Goal: Ask a question: Seek information or help from site administrators or community

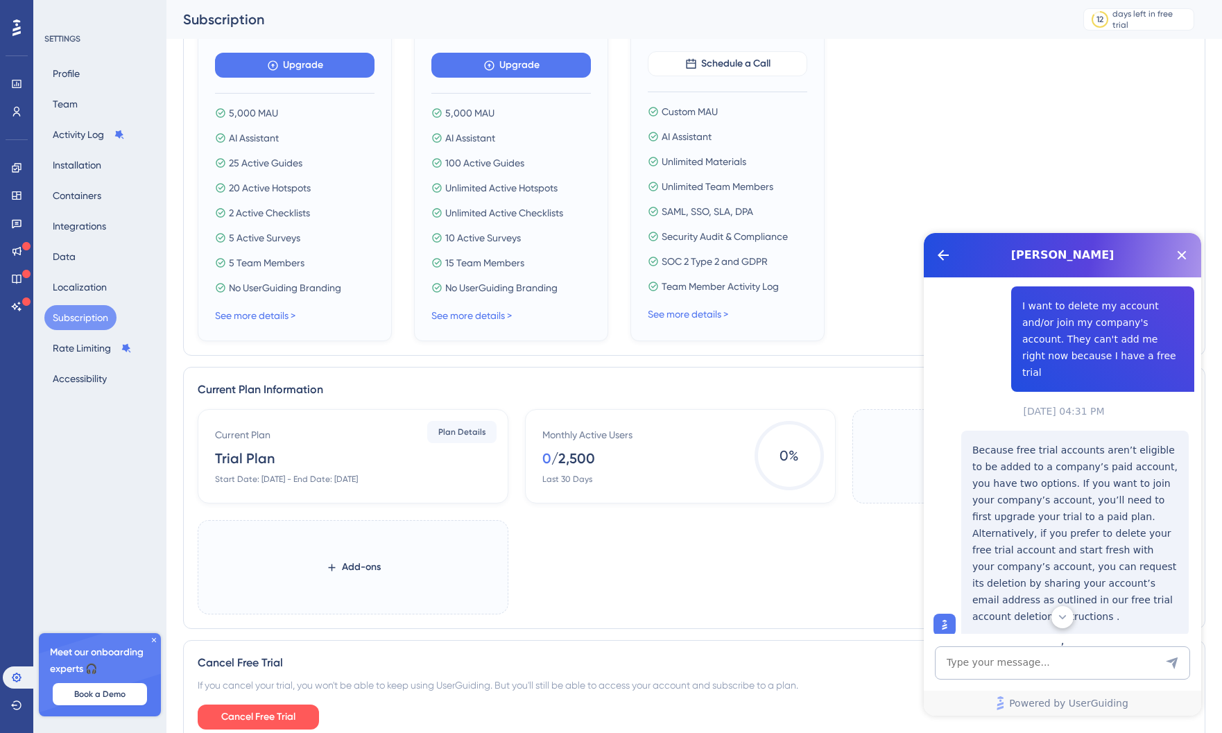
scroll to position [273, 0]
click at [1054, 659] on textarea "AI Assistant Text Input" at bounding box center [1062, 662] width 255 height 33
type textarea "H"
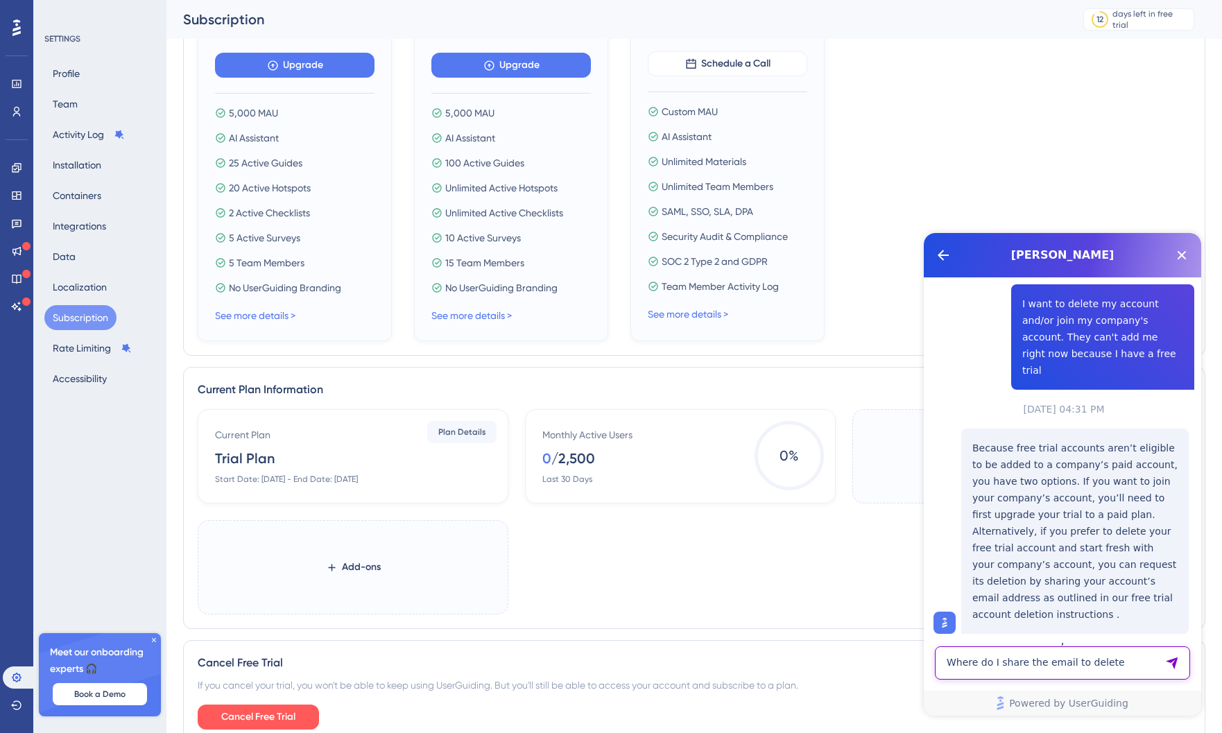
type textarea "Where do I share the email to delete?"
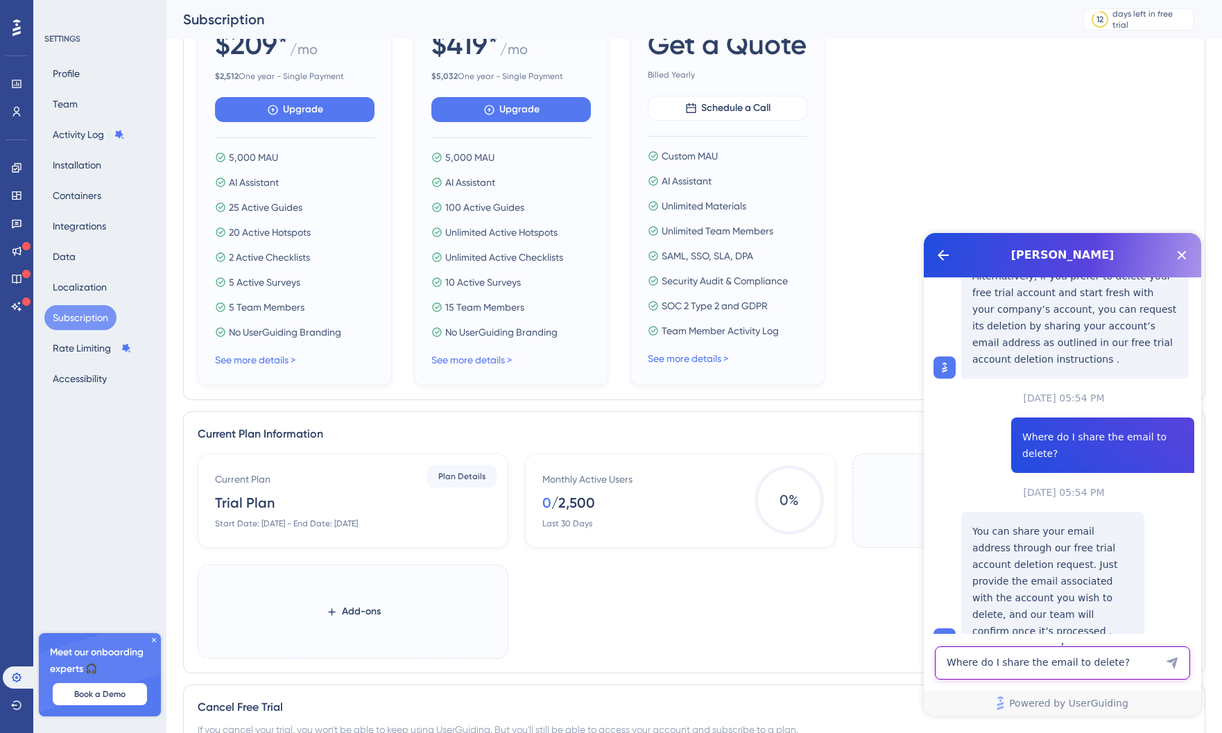
click at [1072, 660] on textarea "Where do I share the email to delete?" at bounding box center [1062, 662] width 255 height 33
type textarea "OKay, where is that? Anne.Rynearson@sketchy.com"
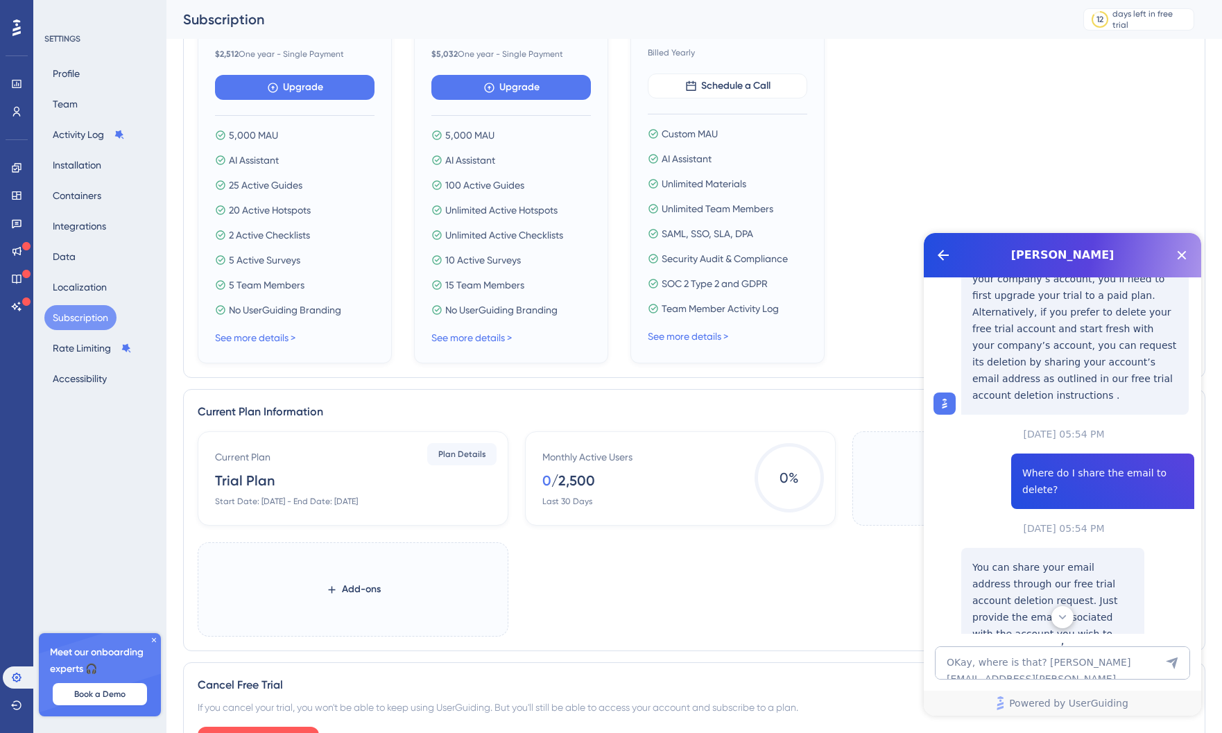
scroll to position [409, 0]
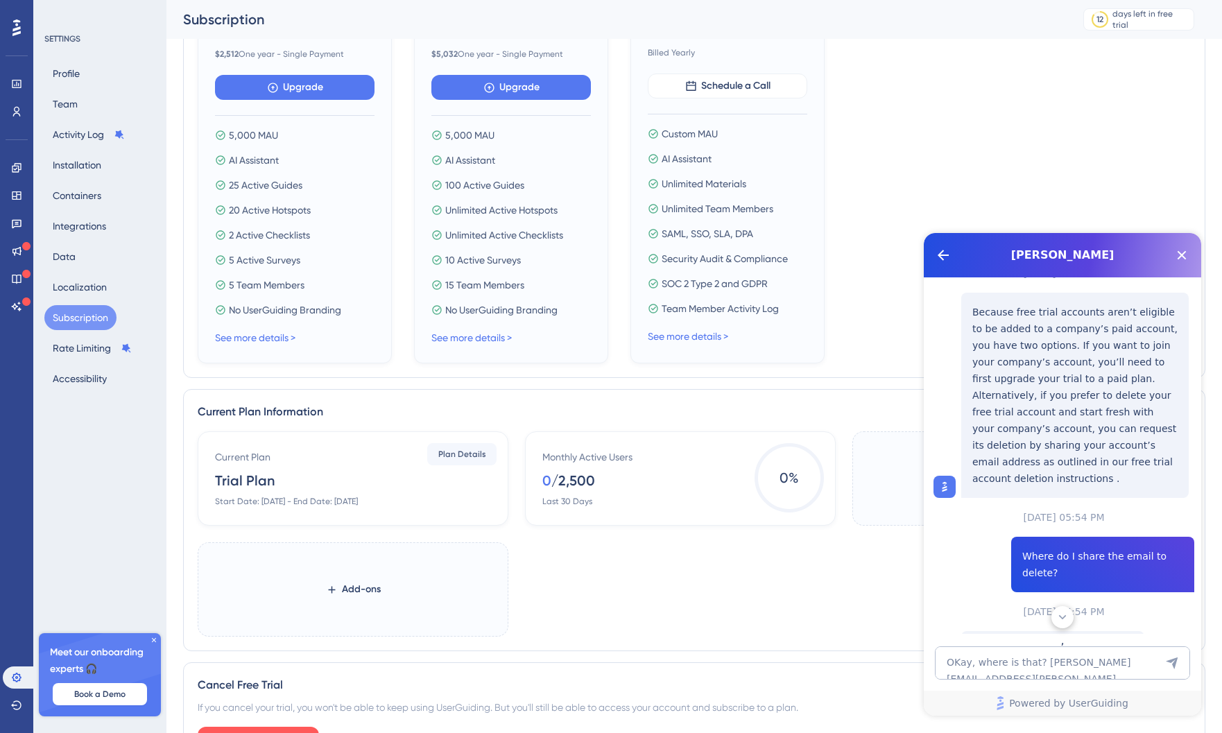
click at [15, 33] on icon at bounding box center [16, 27] width 8 height 17
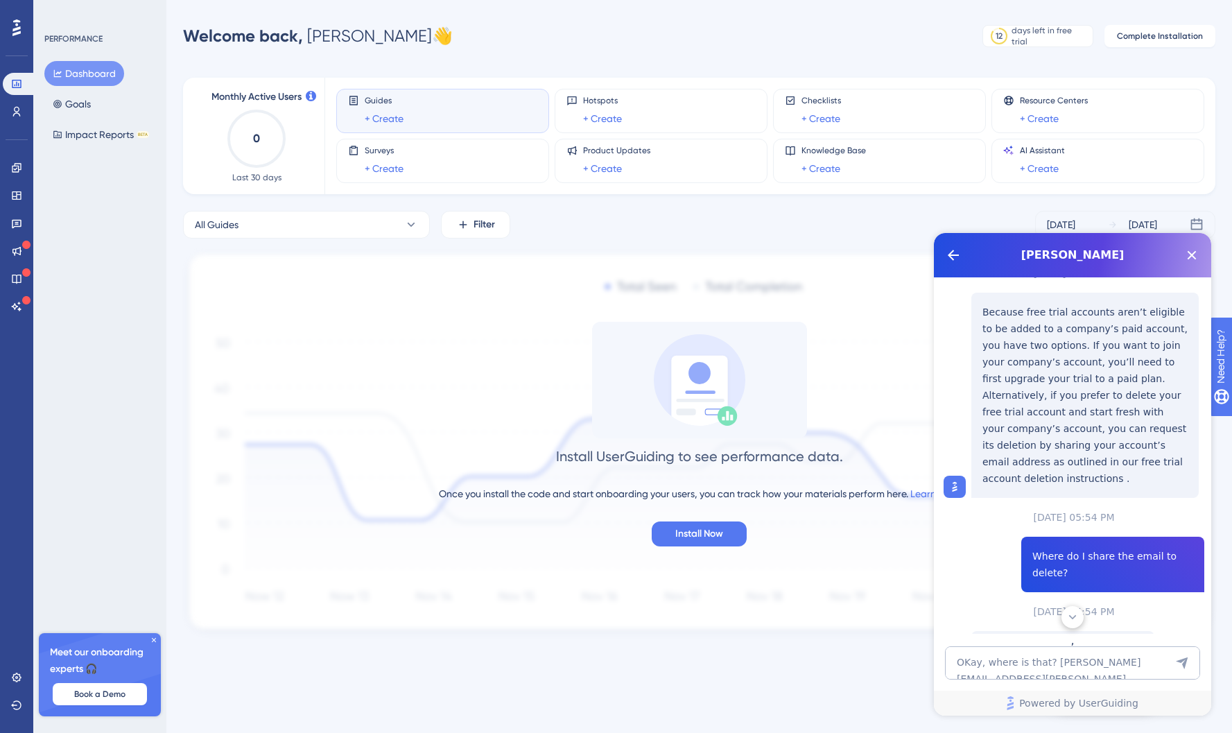
click at [1069, 614] on icon at bounding box center [1073, 617] width 14 height 14
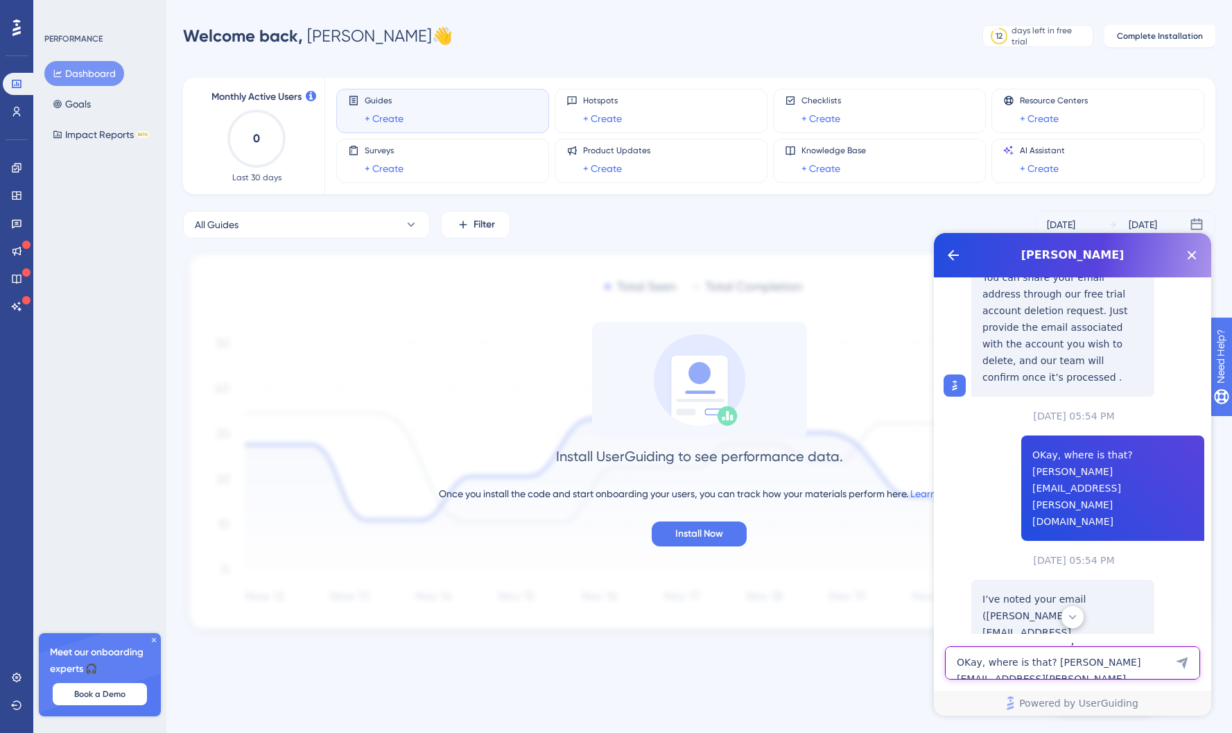
click at [1052, 648] on textarea "OKay, where is that? Anne.Rynearson@sketchy.com" at bounding box center [1072, 662] width 255 height 33
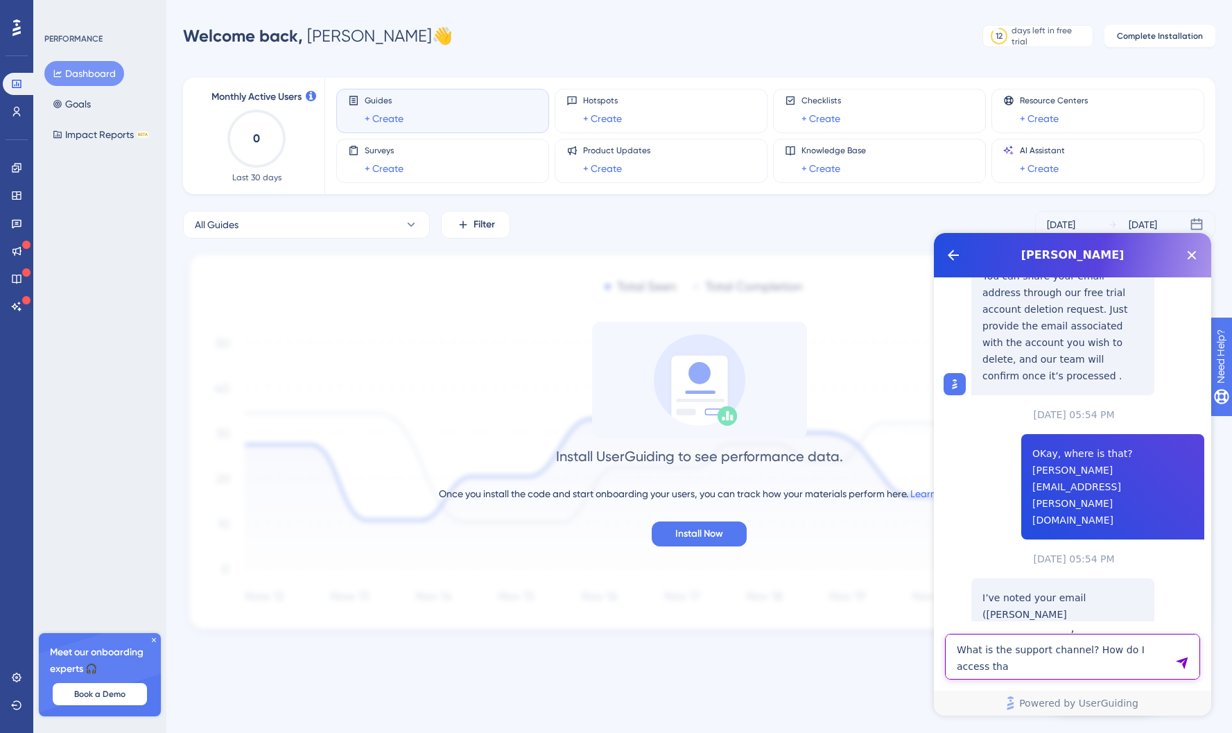
type textarea "What is the support channel? How do I access that"
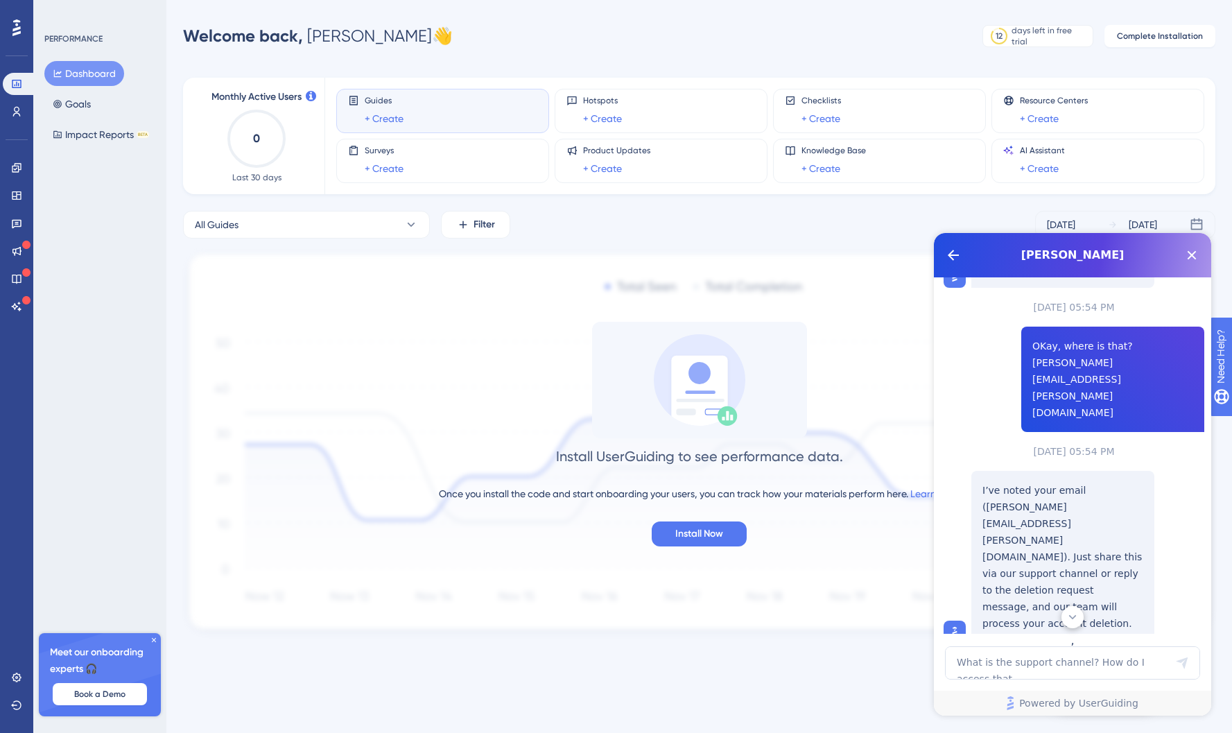
scroll to position [892, 0]
click at [25, 678] on link at bounding box center [17, 677] width 28 height 22
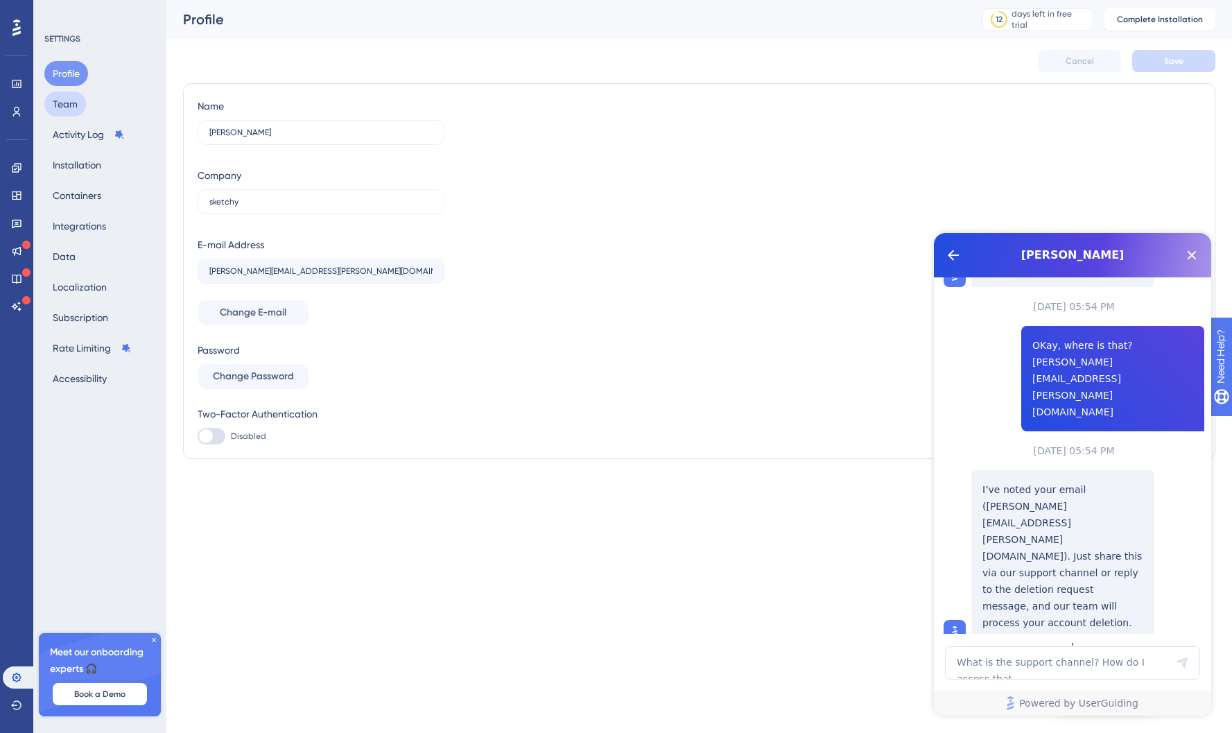
click at [78, 106] on div "✨ Save My Spot!✨" at bounding box center [617, 344] width 1232 height 733
click at [57, 102] on div "✨ Save My Spot!✨" at bounding box center [617, 344] width 1232 height 733
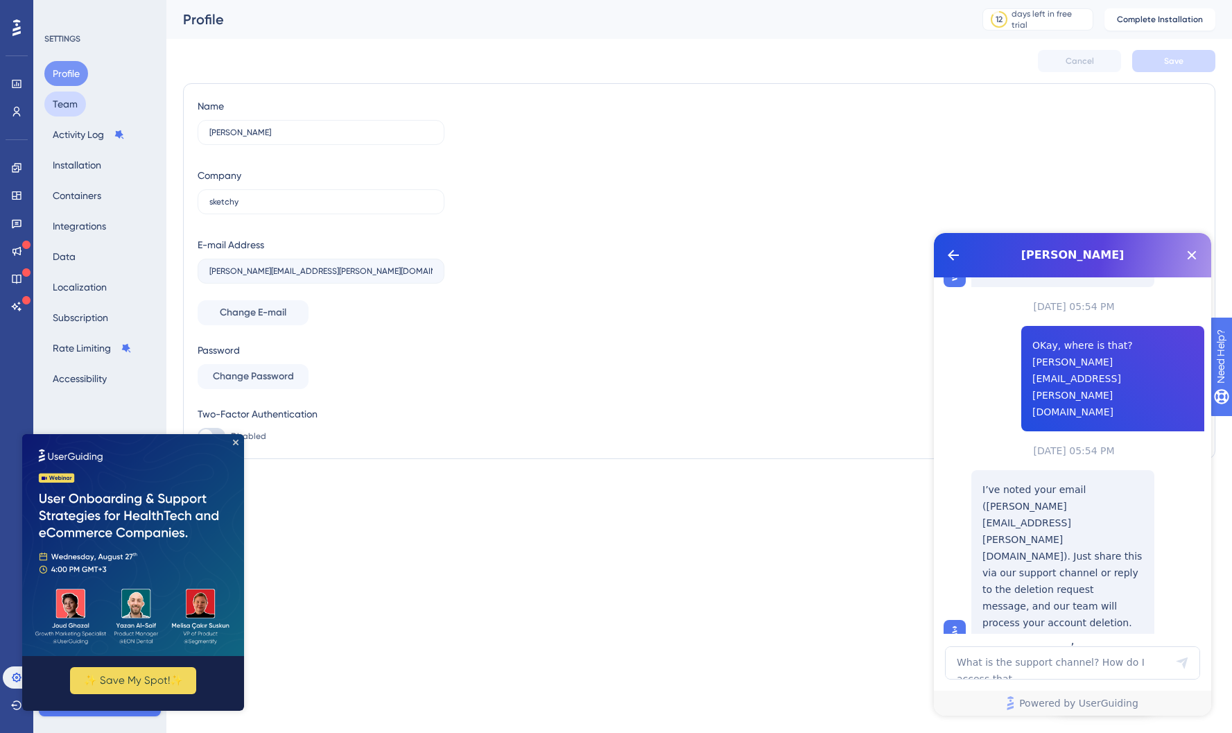
click at [71, 110] on button "Team" at bounding box center [65, 104] width 42 height 25
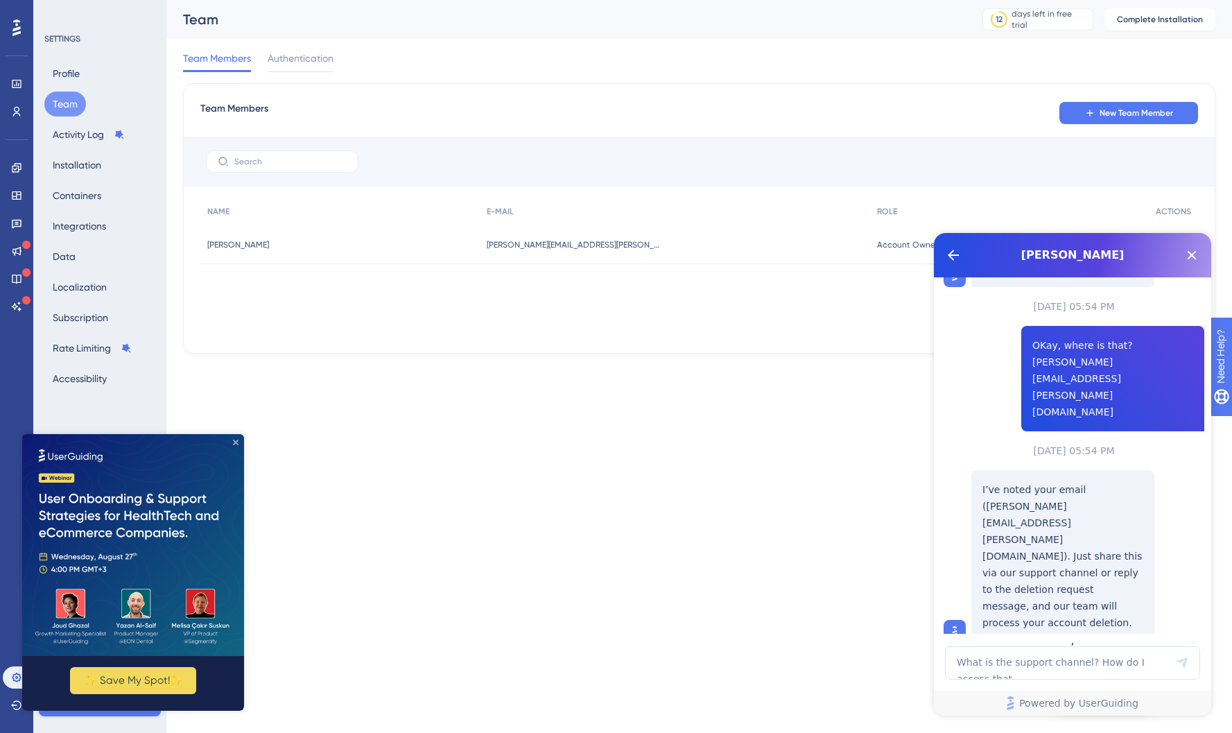
click at [233, 444] on icon "Close Preview" at bounding box center [236, 443] width 6 height 6
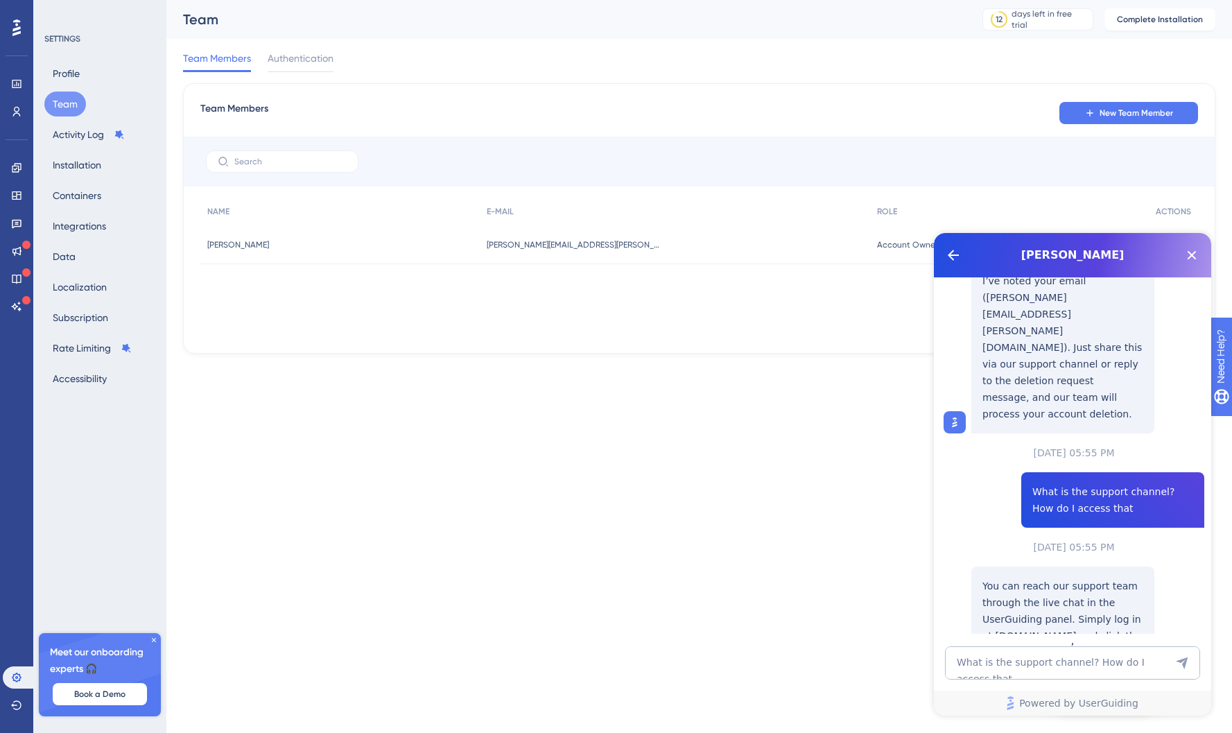
scroll to position [1101, 0]
click at [1059, 723] on div "Managing Your Subscription" at bounding box center [1063, 731] width 161 height 17
click at [1081, 266] on div "[PERSON_NAME]" at bounding box center [1072, 255] width 277 height 44
click at [1190, 260] on icon "Close Button" at bounding box center [1192, 255] width 17 height 17
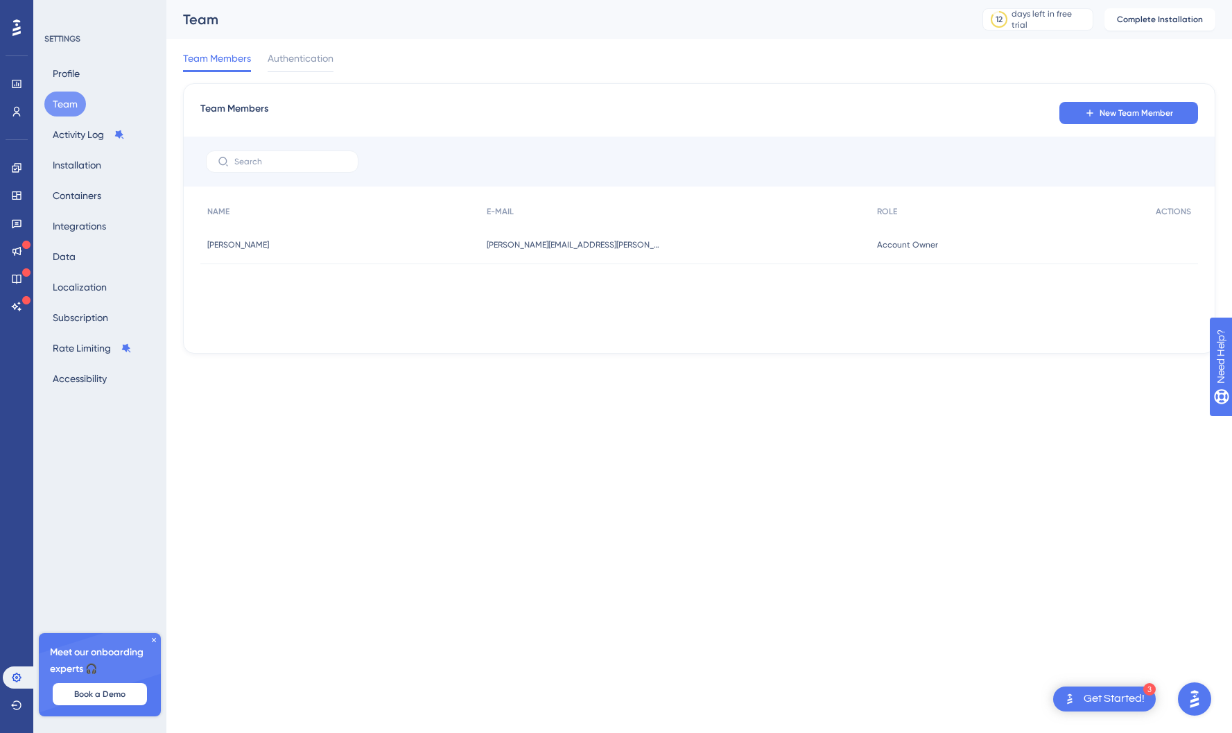
click at [1198, 703] on img "Open AI Assistant Launcher" at bounding box center [1194, 699] width 25 height 25
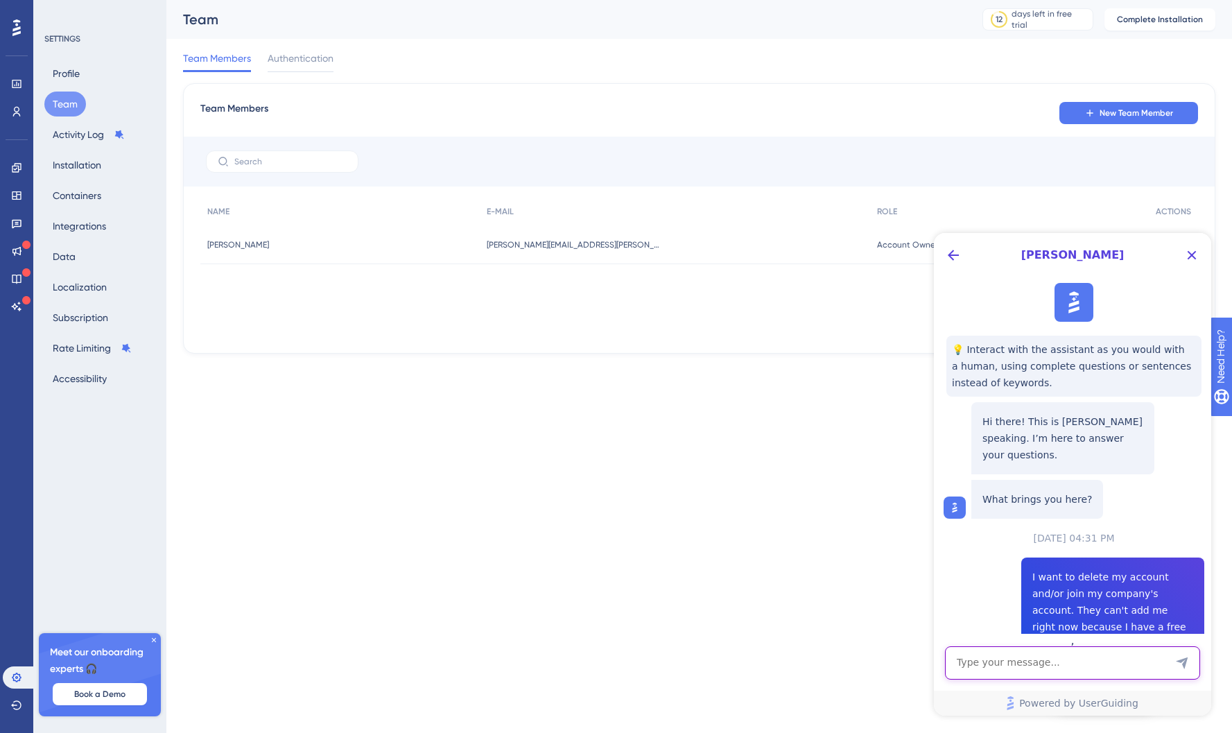
click at [1112, 666] on textarea "AI Assistant Text Input" at bounding box center [1072, 662] width 255 height 33
type textarea "I don't see the chat button"
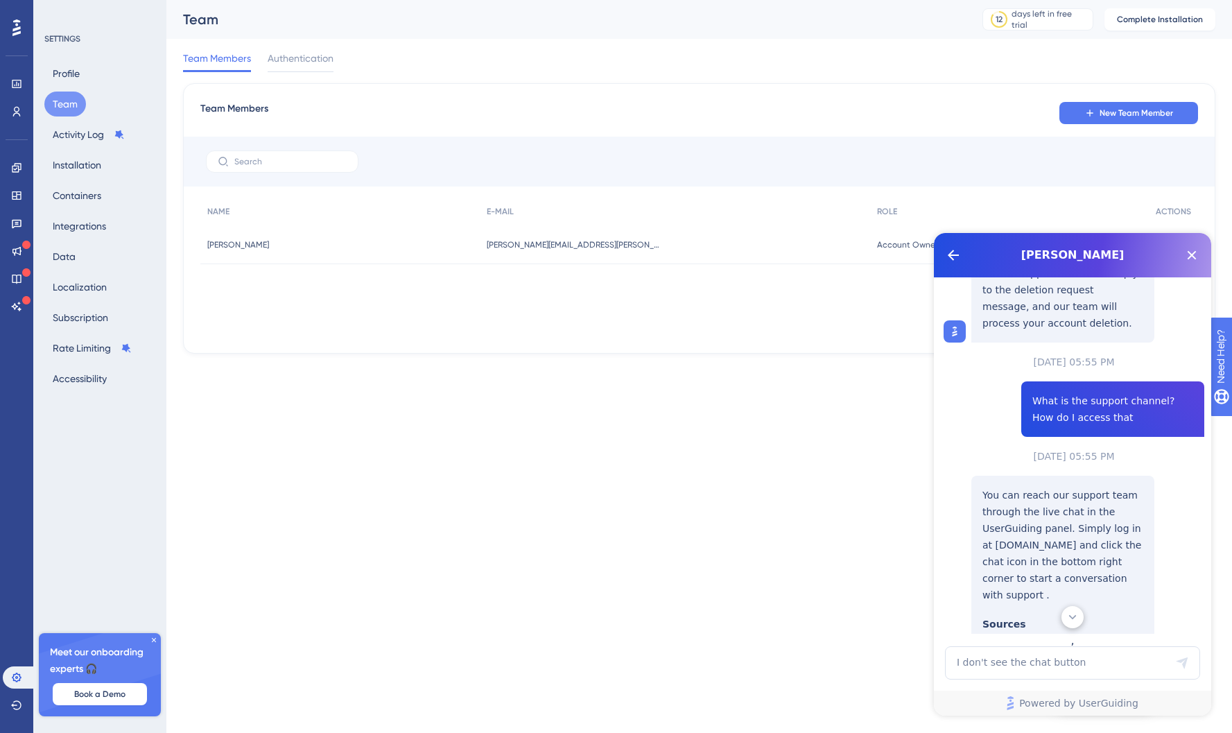
scroll to position [1193, 0]
click at [21, 28] on div at bounding box center [17, 28] width 22 height 22
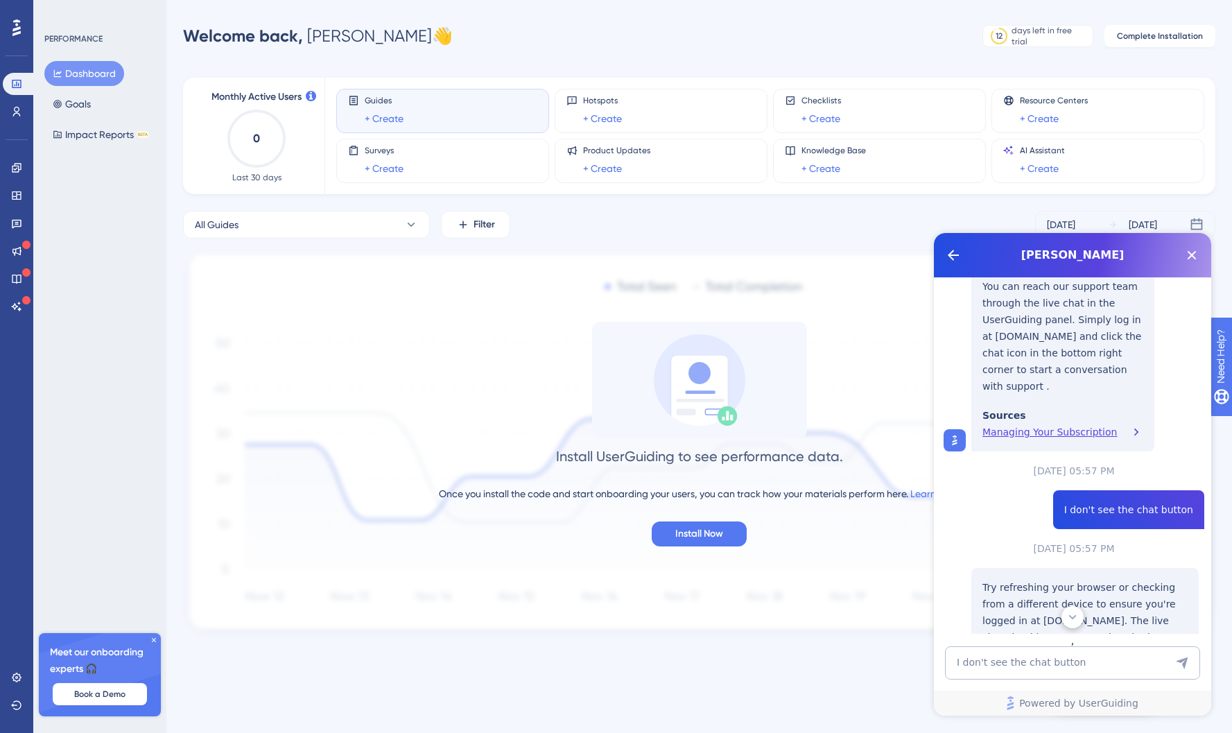
scroll to position [1402, 0]
drag, startPoint x: 1190, startPoint y: 257, endPoint x: 2124, endPoint y: 489, distance: 962.6
click at [1190, 256] on icon "Close Button" at bounding box center [1192, 255] width 17 height 17
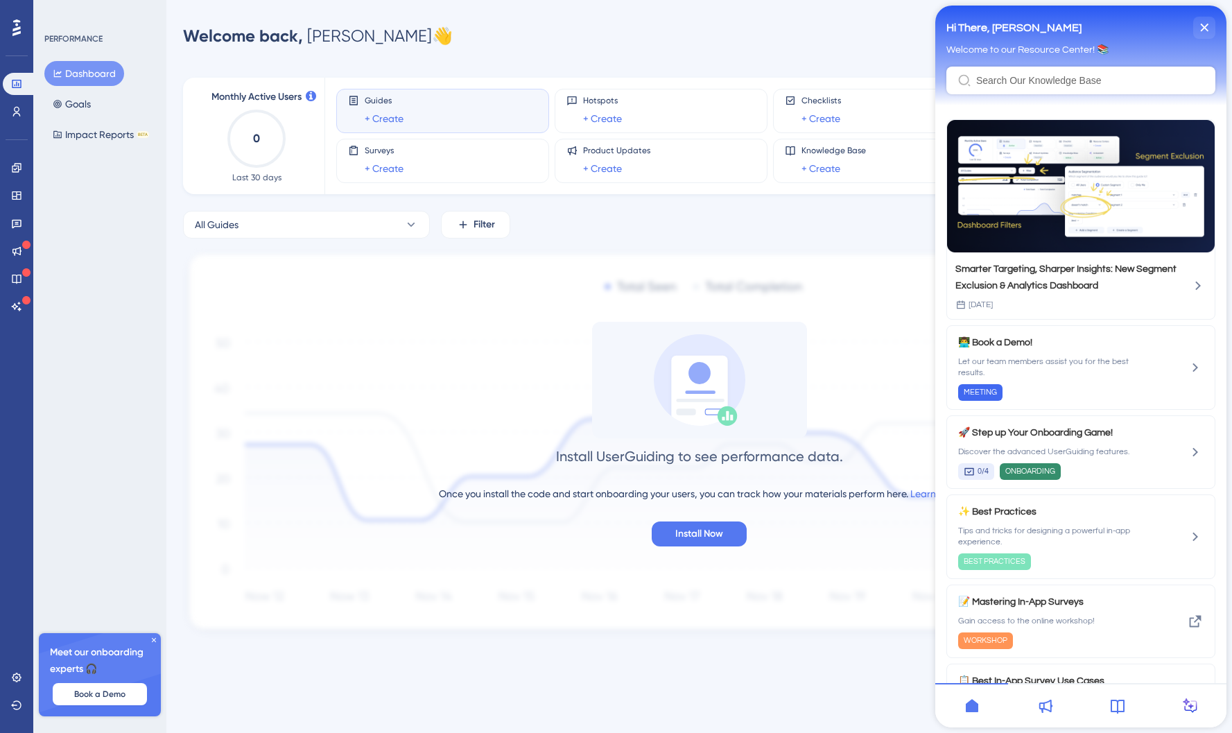
click at [1045, 705] on icon at bounding box center [1045, 706] width 17 height 17
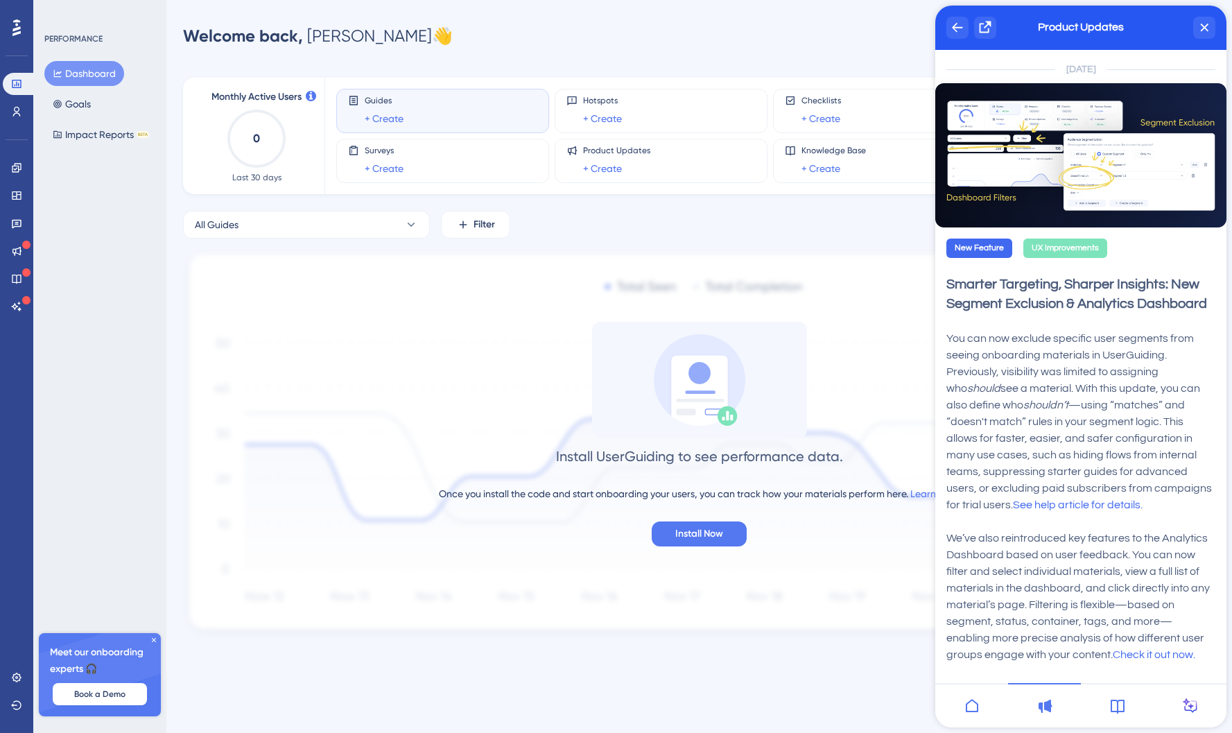
click at [1105, 705] on div at bounding box center [1117, 705] width 73 height 44
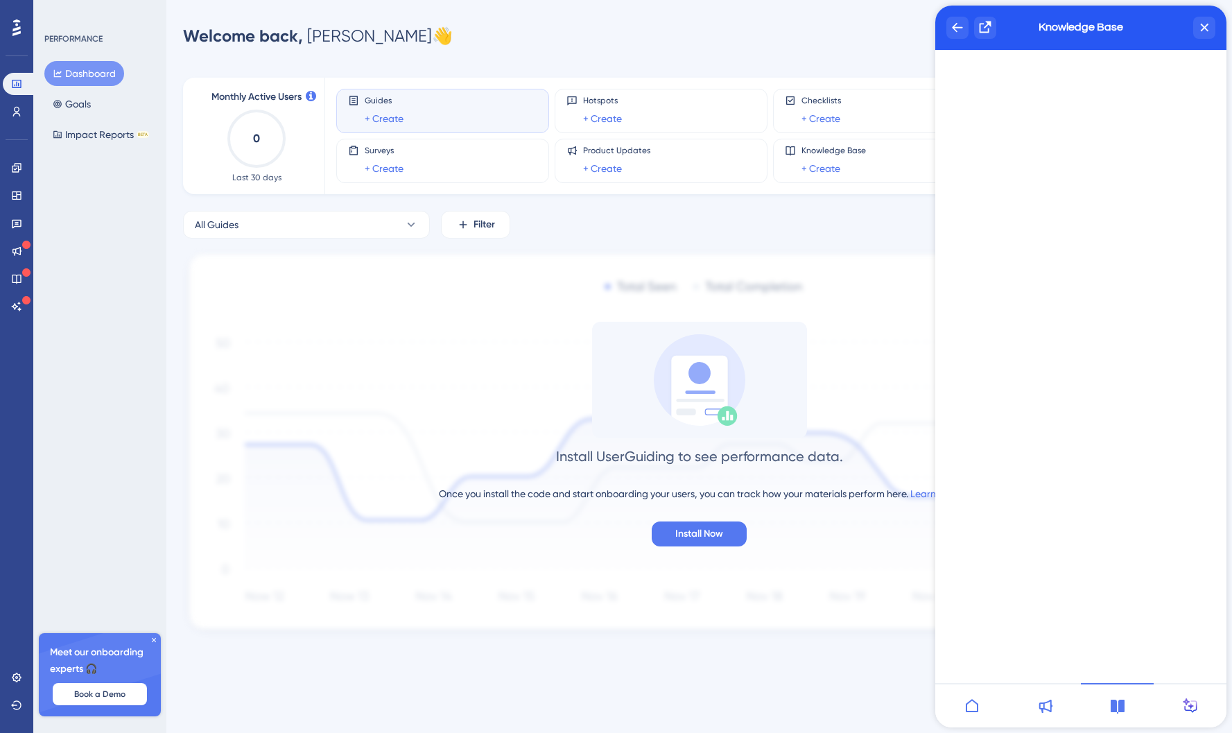
click at [1189, 704] on icon at bounding box center [1190, 706] width 17 height 17
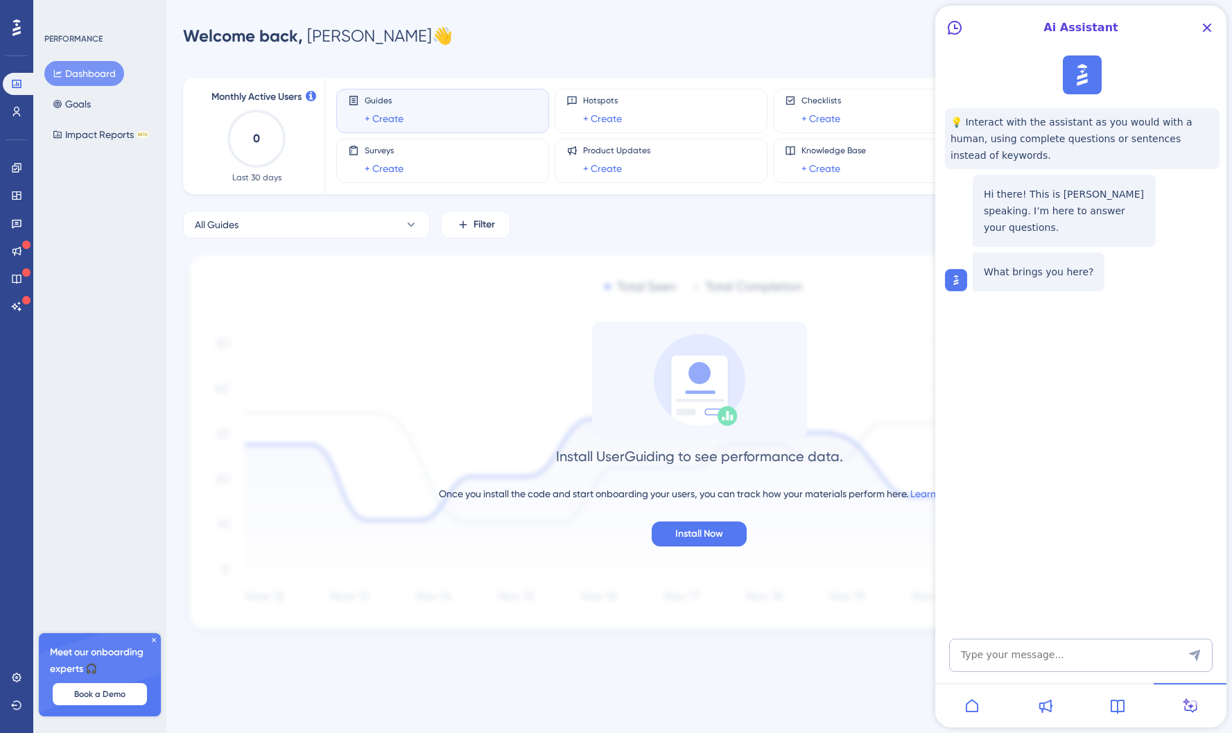
click at [967, 708] on icon at bounding box center [972, 705] width 12 height 13
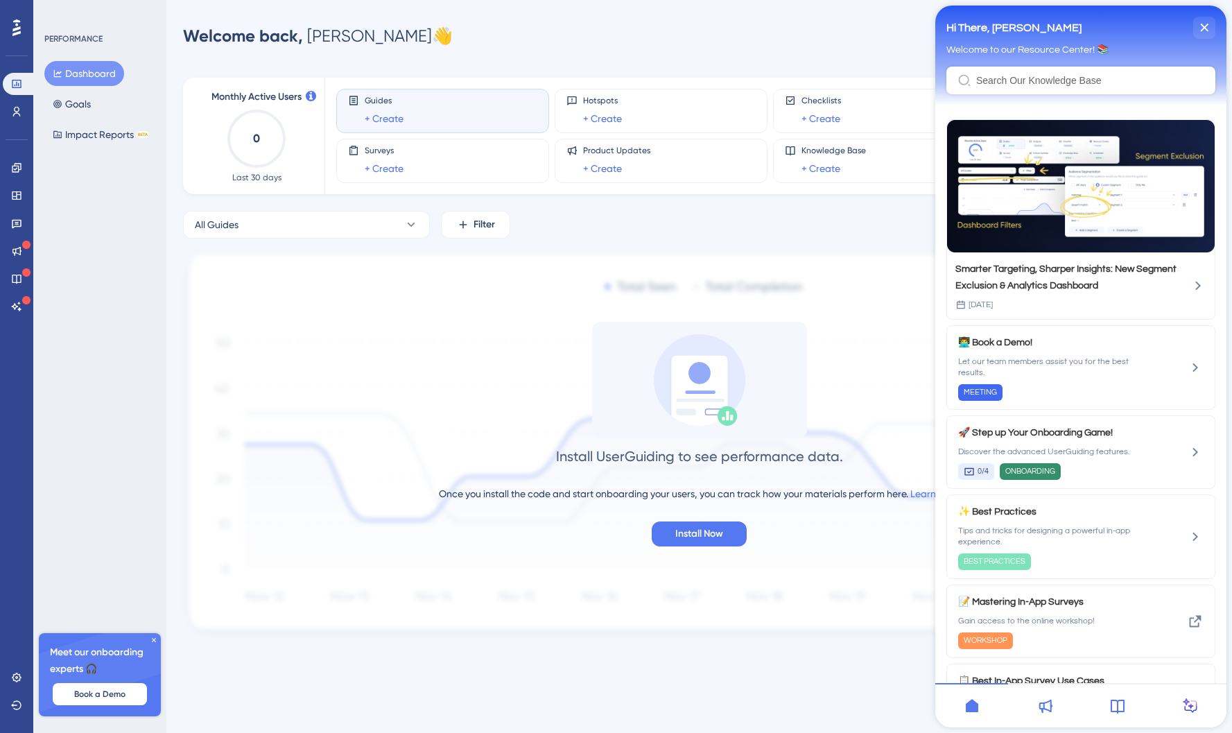
click at [1040, 76] on input "Resource Center Header" at bounding box center [1090, 80] width 228 height 11
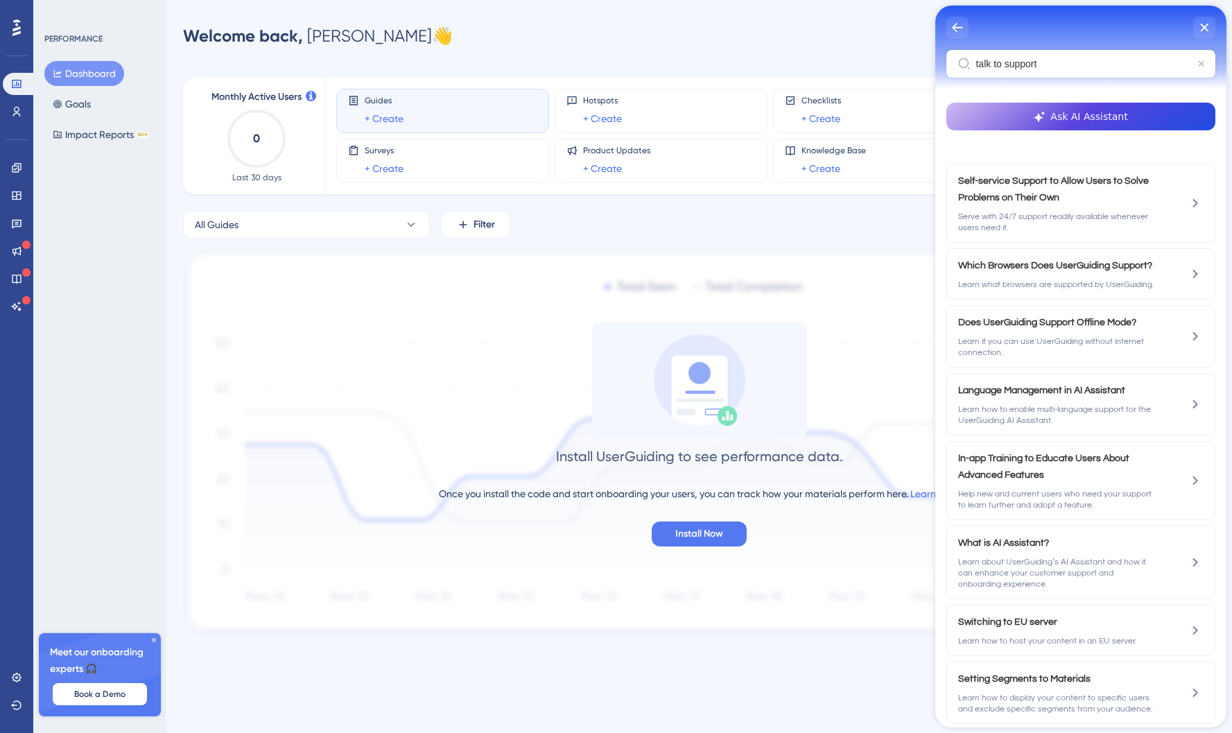
type input "talk to support"
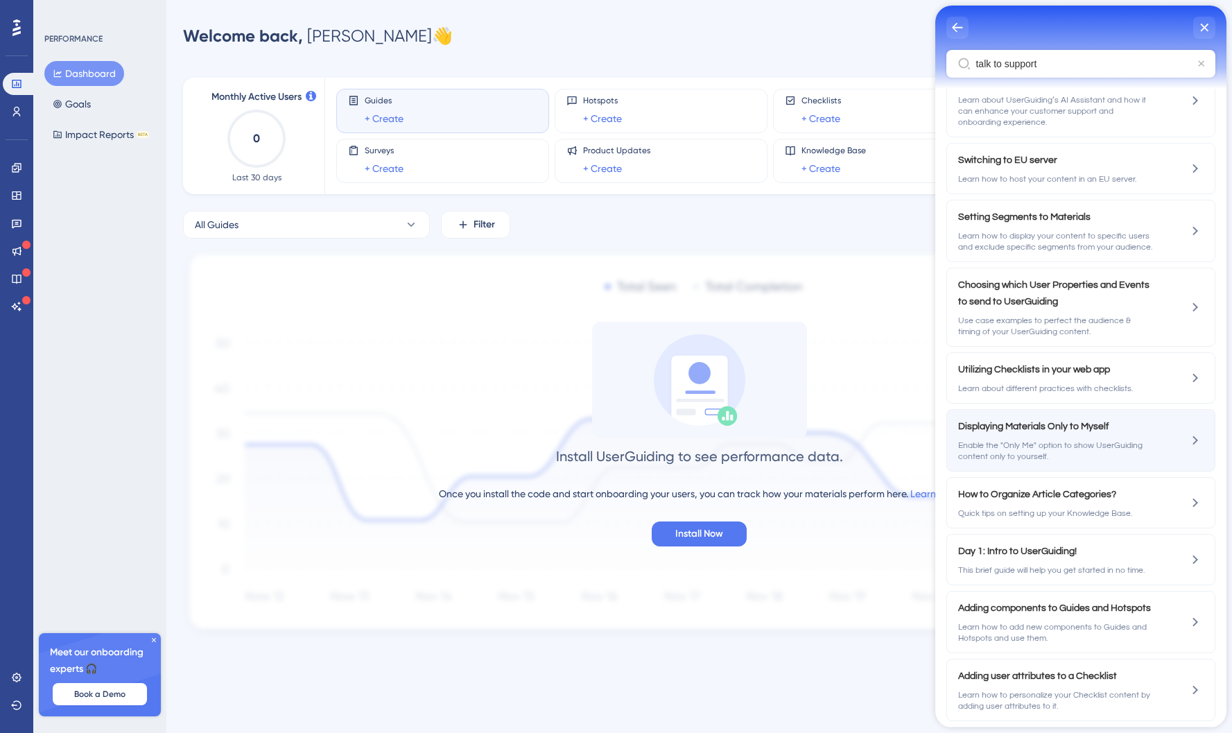
scroll to position [724, 0]
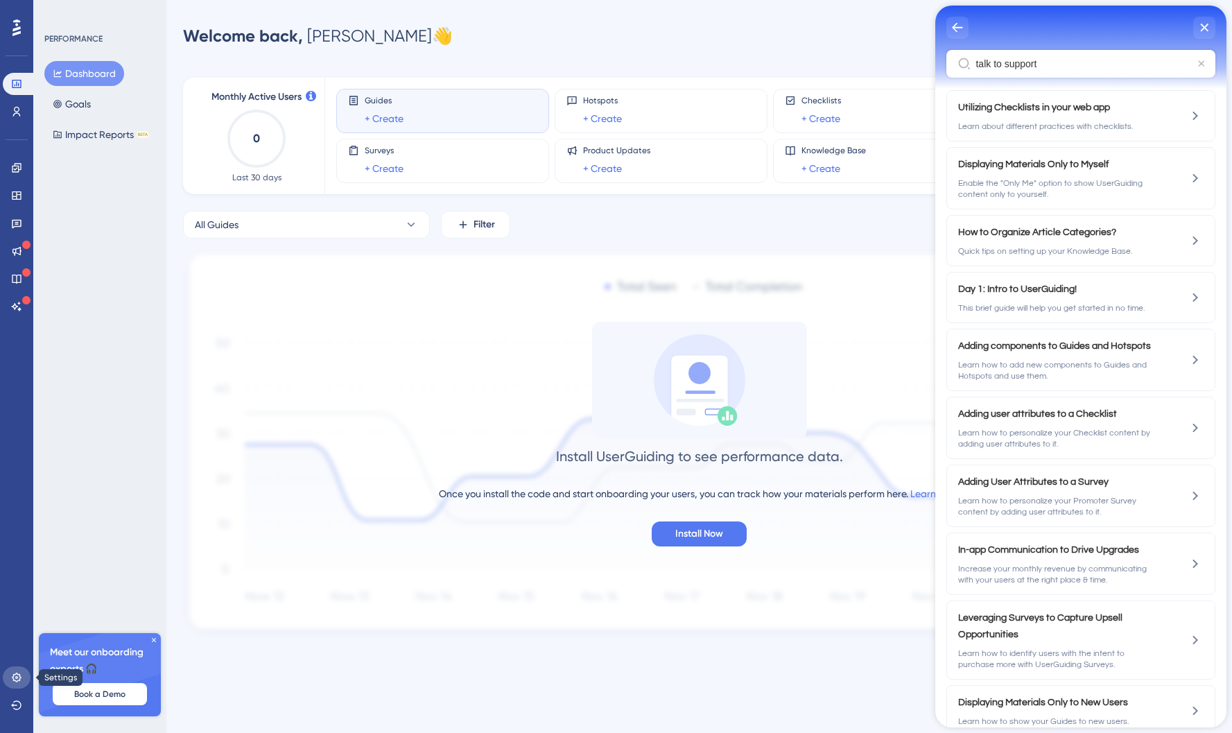
click at [15, 679] on icon at bounding box center [16, 677] width 11 height 11
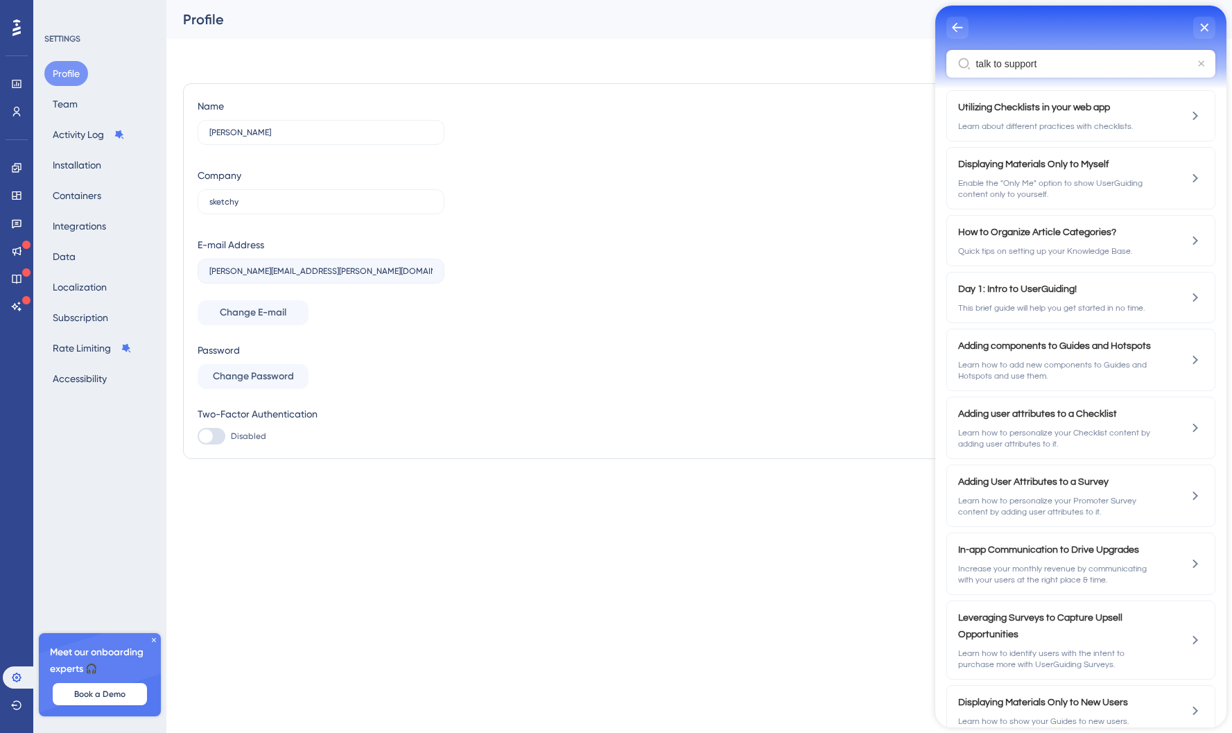
click at [18, 27] on icon at bounding box center [16, 27] width 8 height 17
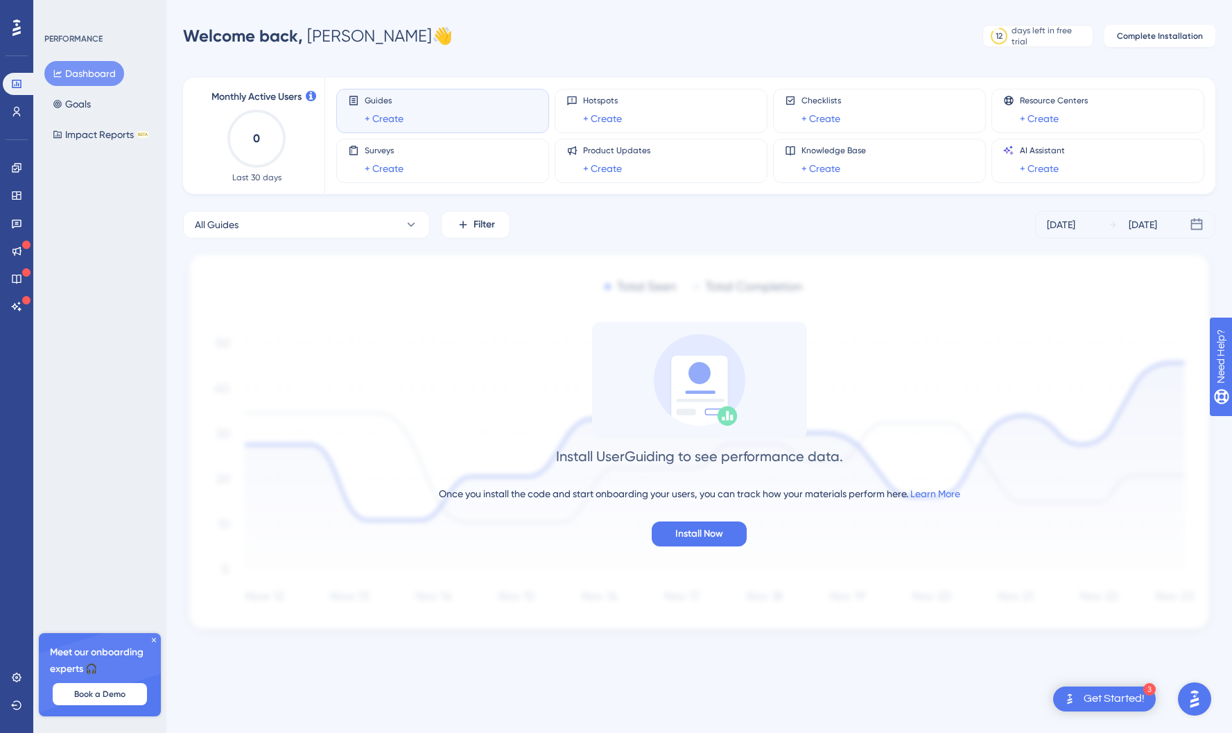
click at [1121, 700] on div "Get Started!" at bounding box center [1114, 698] width 61 height 15
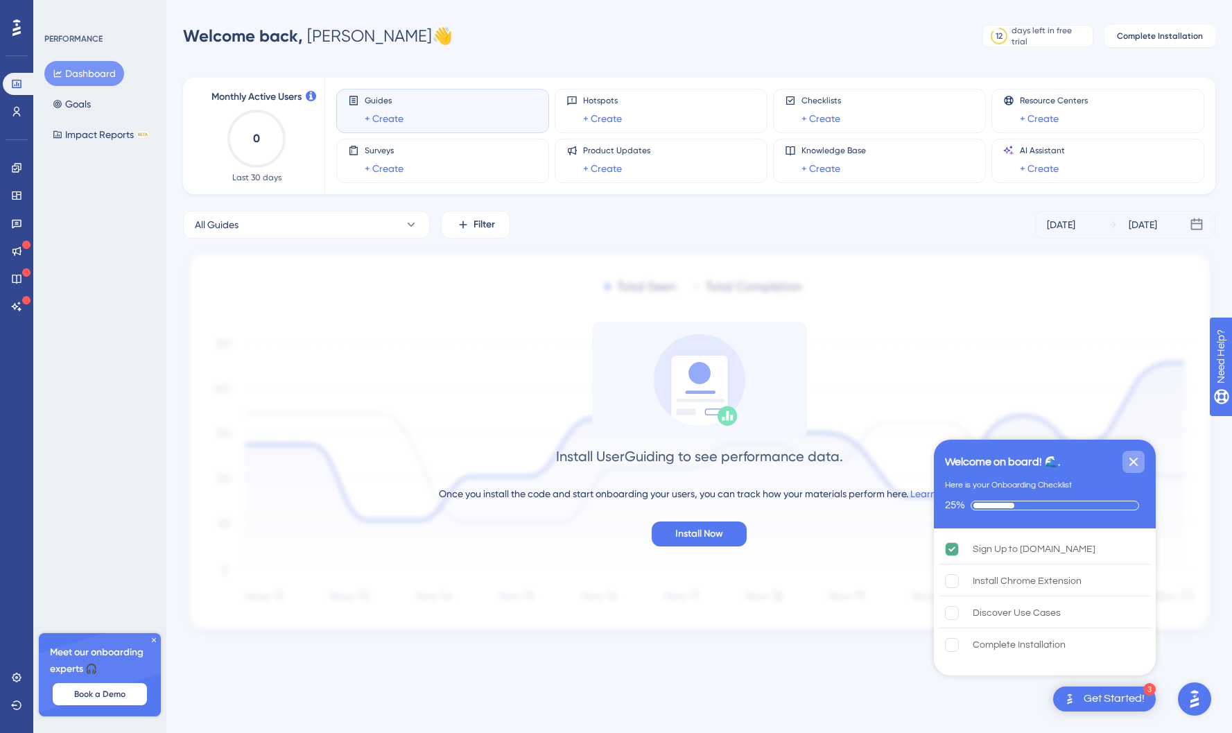
click at [1137, 465] on icon "Close Checklist" at bounding box center [1134, 462] width 9 height 9
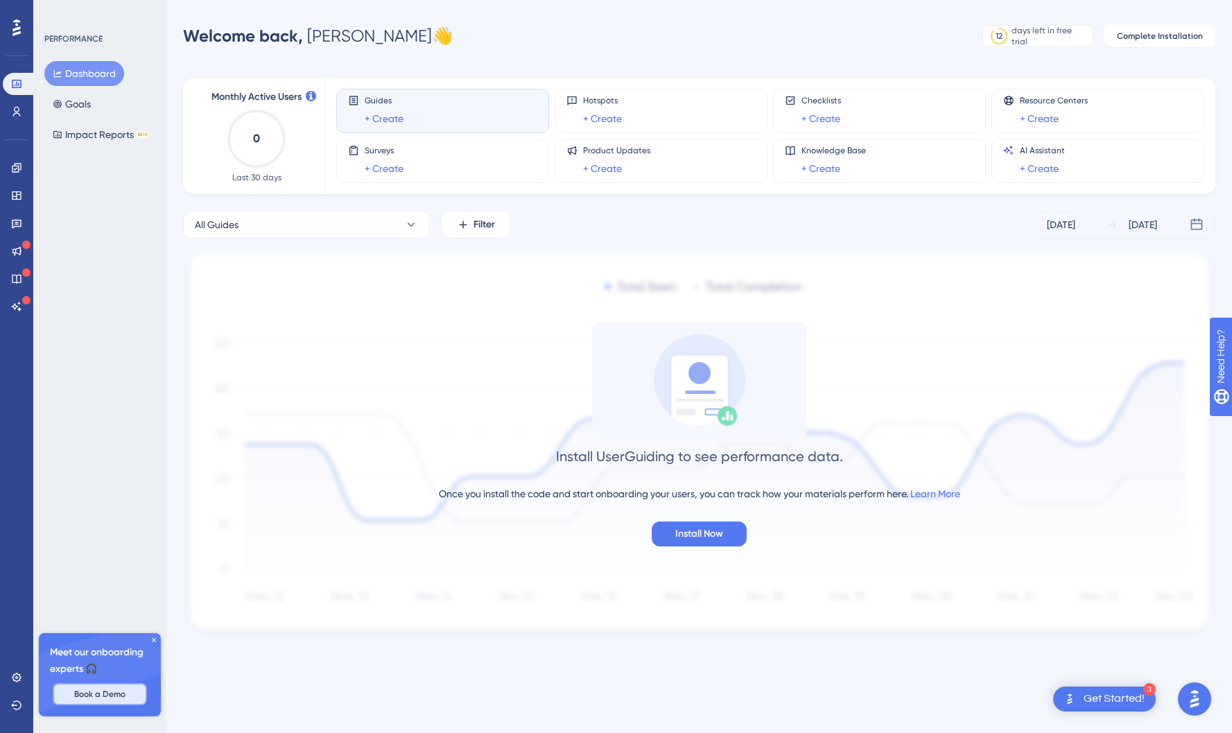
click at [117, 686] on button "Book a Demo" at bounding box center [100, 694] width 94 height 22
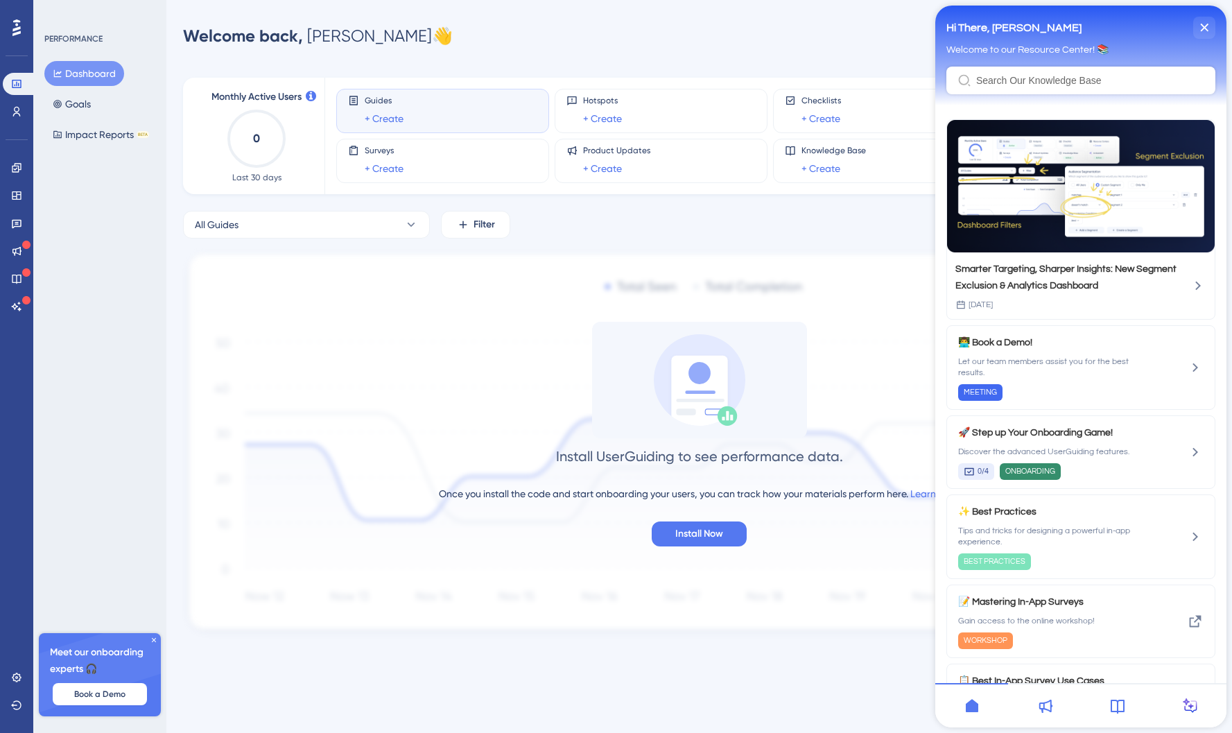
click at [1032, 69] on div "Resource Center Header" at bounding box center [1081, 81] width 269 height 28
click at [1031, 74] on div "Resource Center Header" at bounding box center [1081, 81] width 269 height 28
click at [1029, 78] on input "Resource Center Header" at bounding box center [1090, 80] width 228 height 11
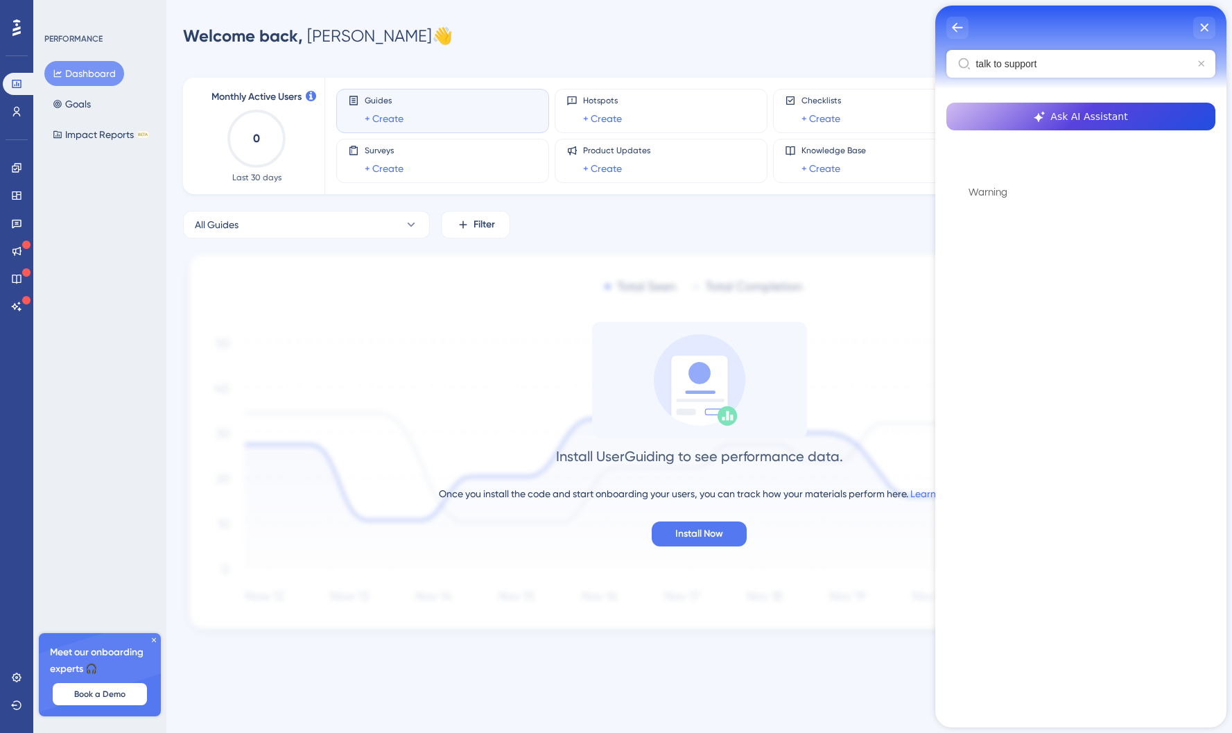
type input "talk to support"
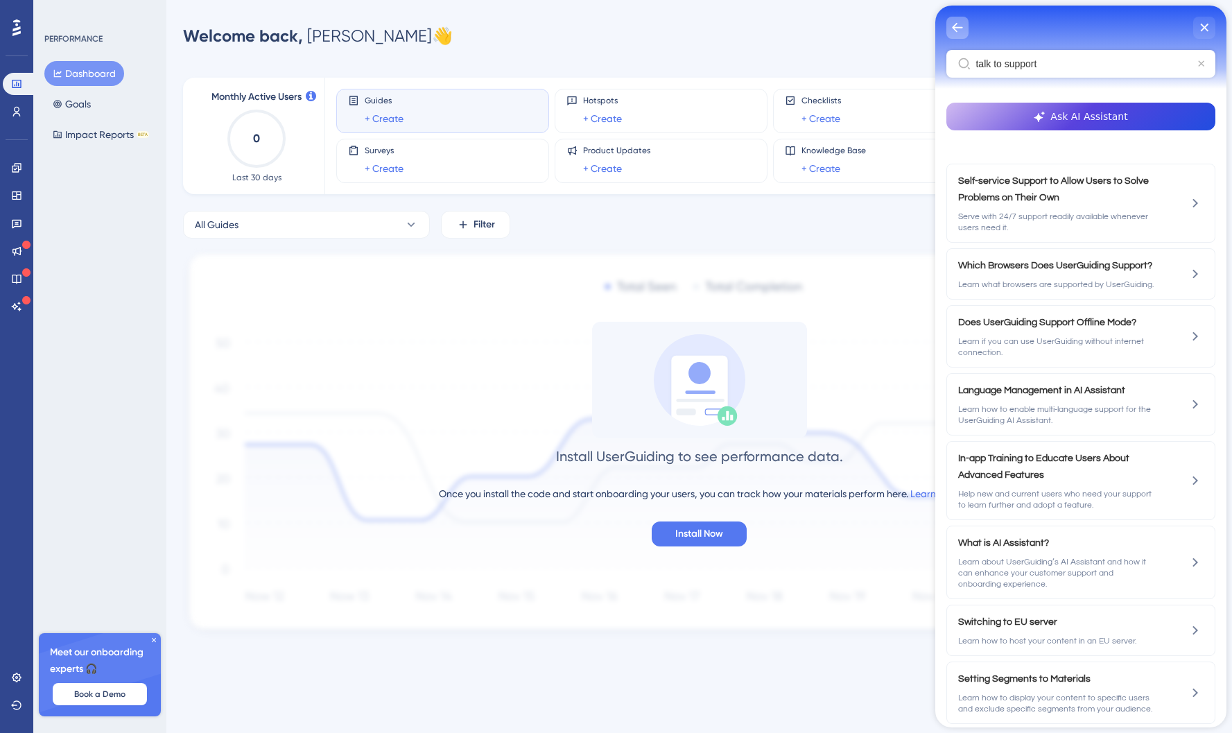
click at [958, 37] on div "back to header" at bounding box center [958, 28] width 22 height 22
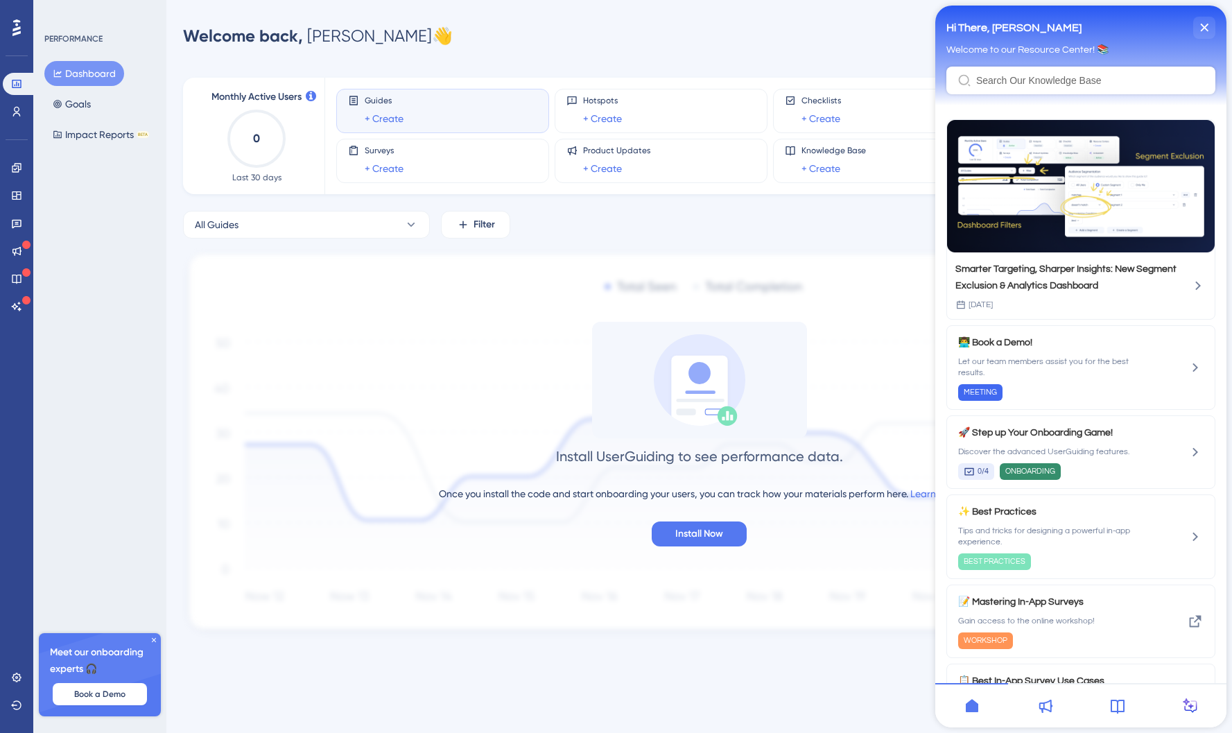
click at [11, 22] on div at bounding box center [17, 28] width 22 height 22
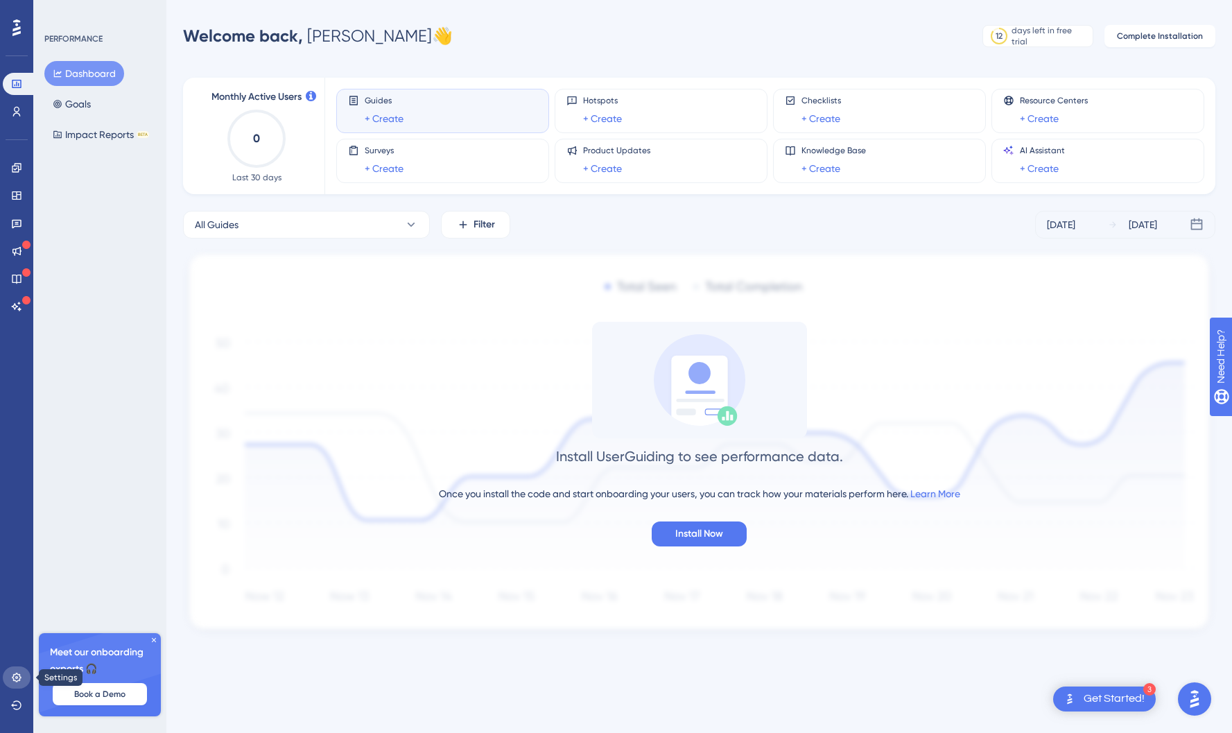
click at [8, 678] on link at bounding box center [17, 677] width 28 height 22
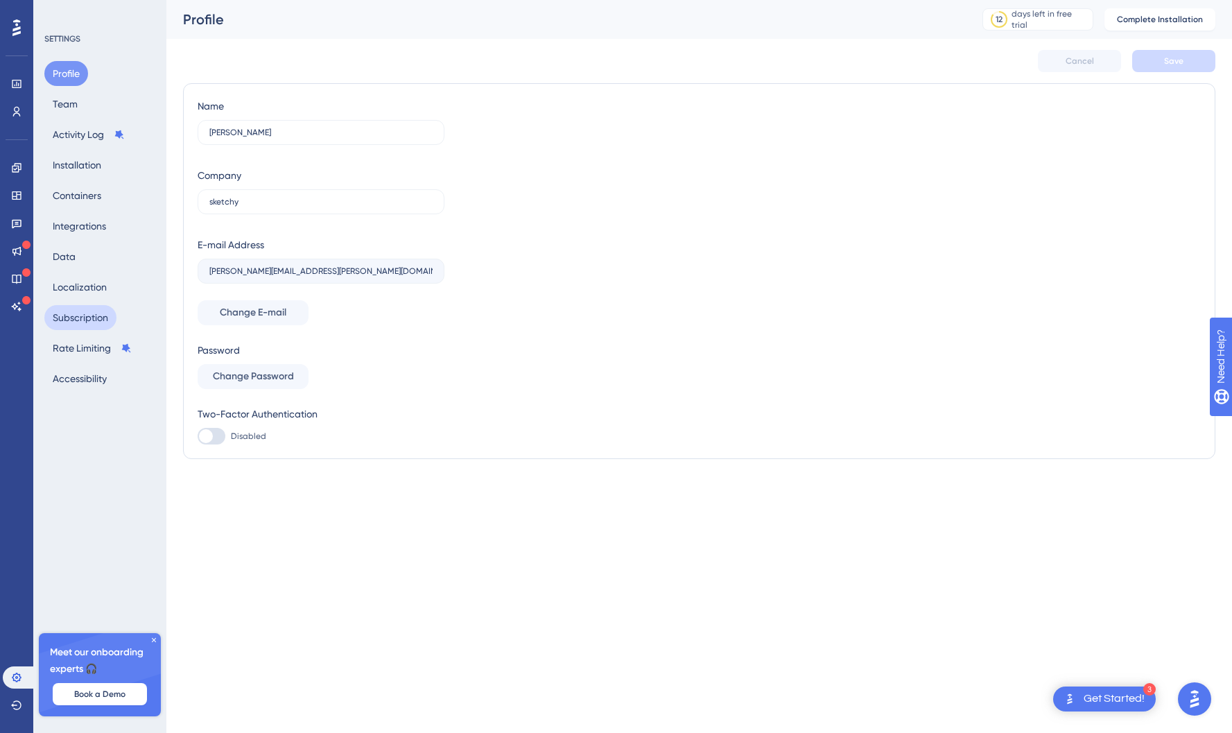
click at [95, 320] on button "Subscription" at bounding box center [80, 317] width 72 height 25
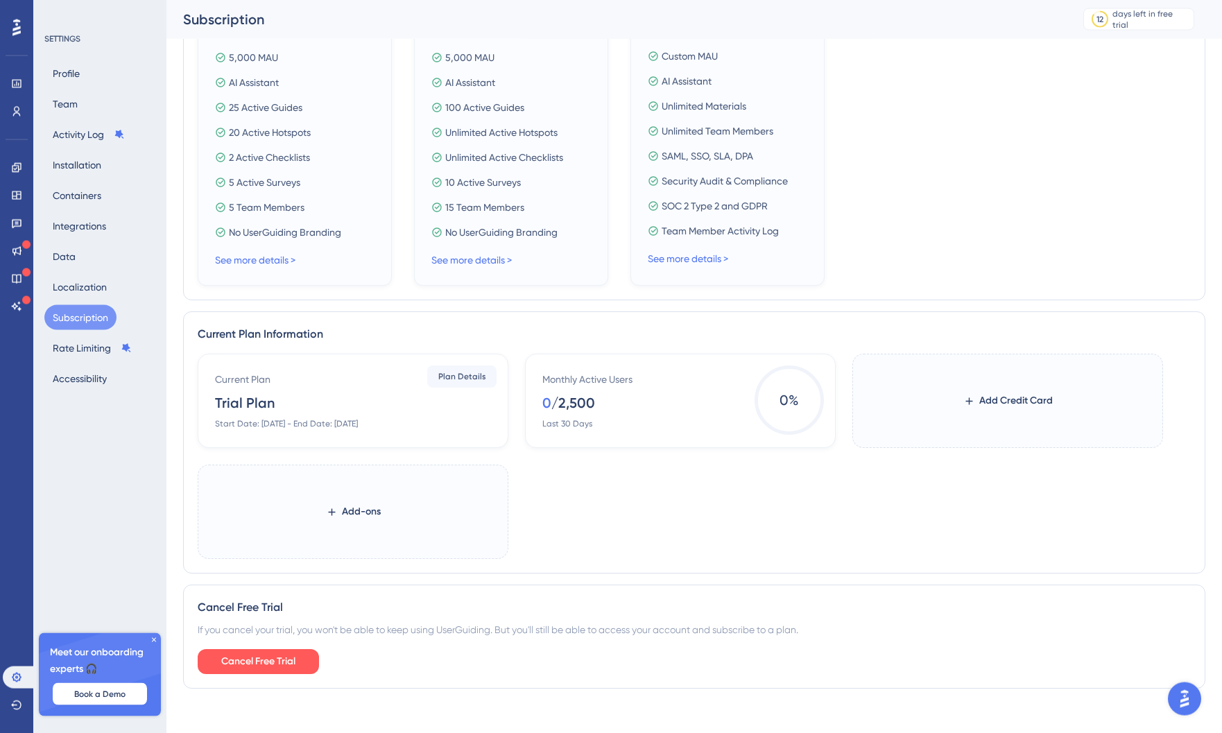
scroll to position [384, 0]
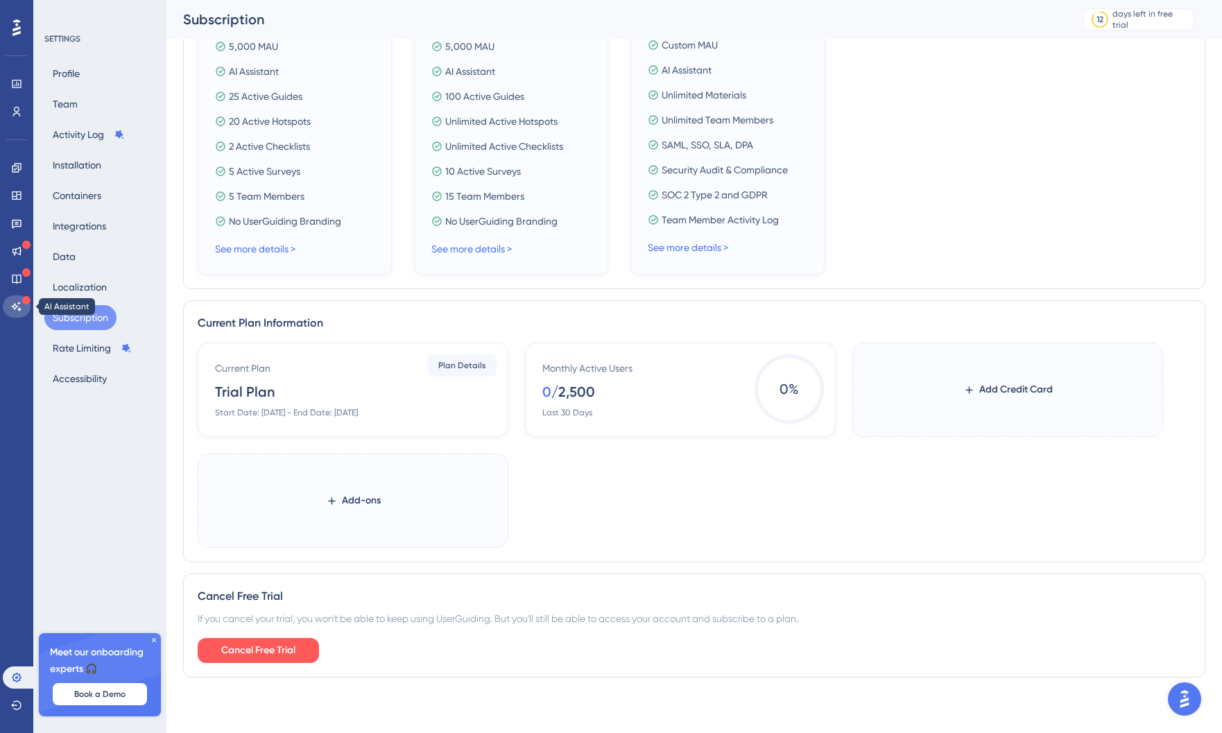
click at [12, 303] on icon at bounding box center [16, 306] width 11 height 11
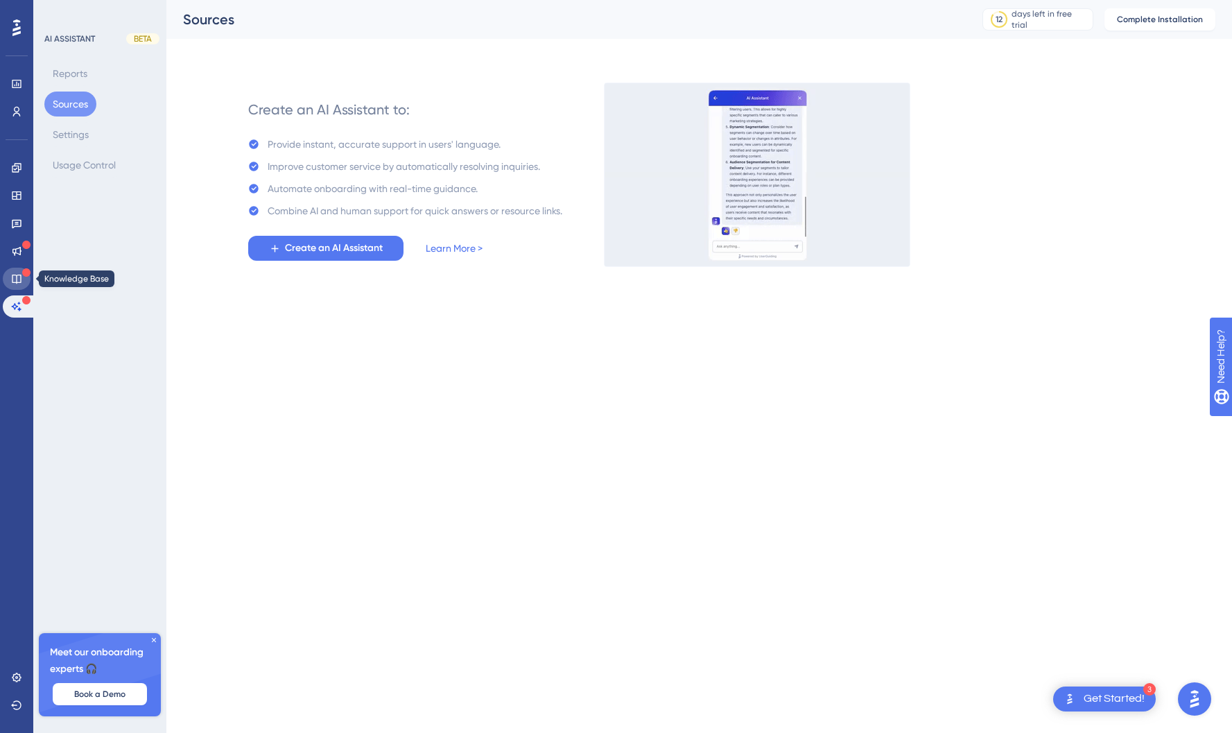
click at [18, 269] on link at bounding box center [17, 279] width 28 height 22
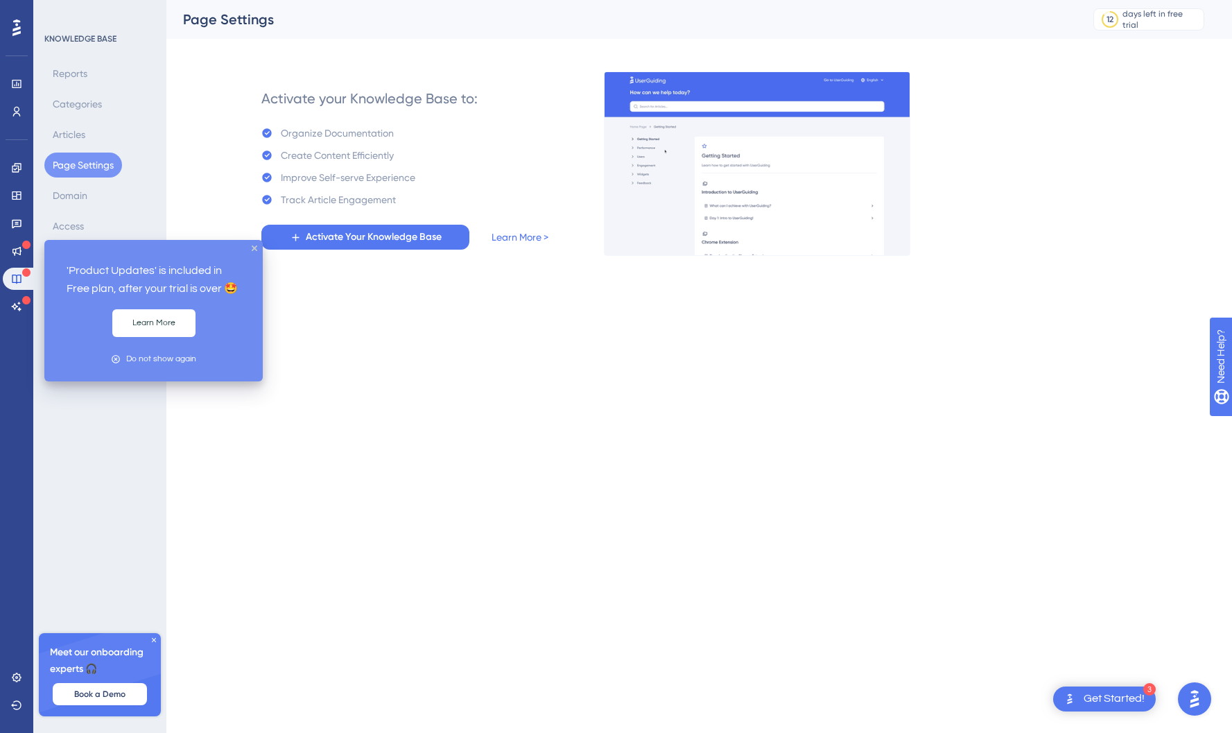
click at [22, 243] on icon at bounding box center [26, 245] width 8 height 8
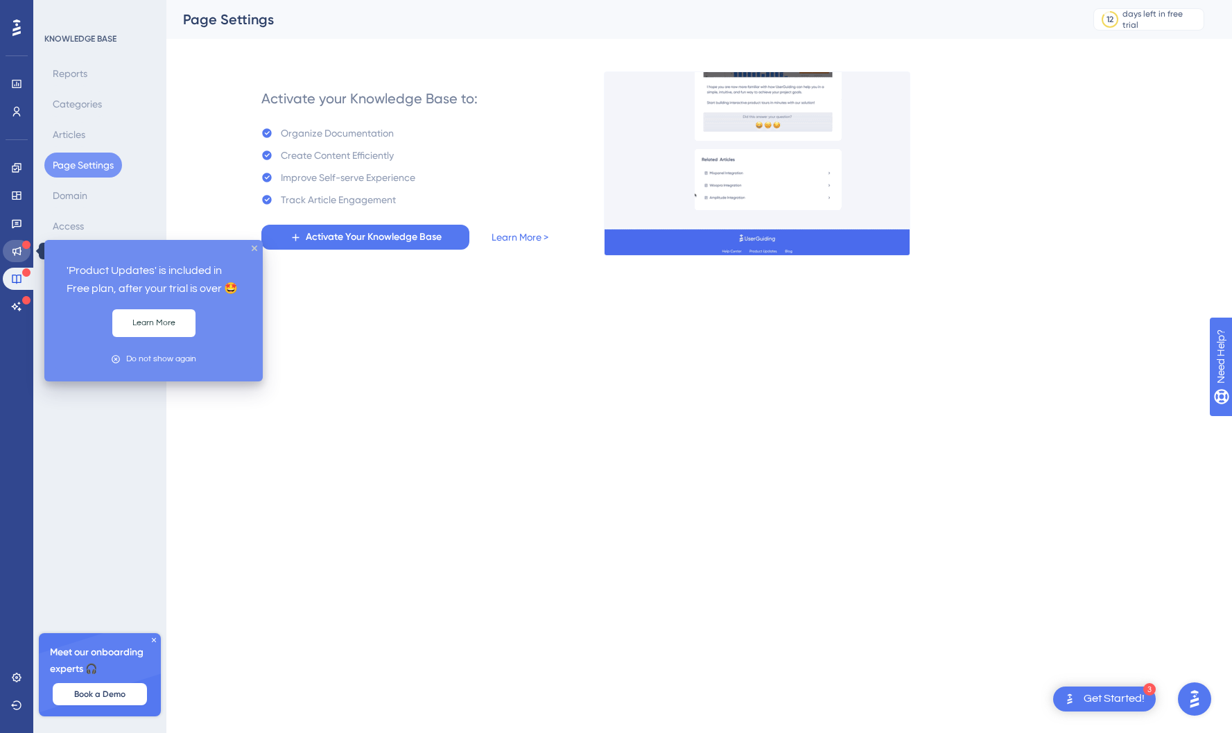
click at [17, 248] on icon at bounding box center [16, 251] width 9 height 9
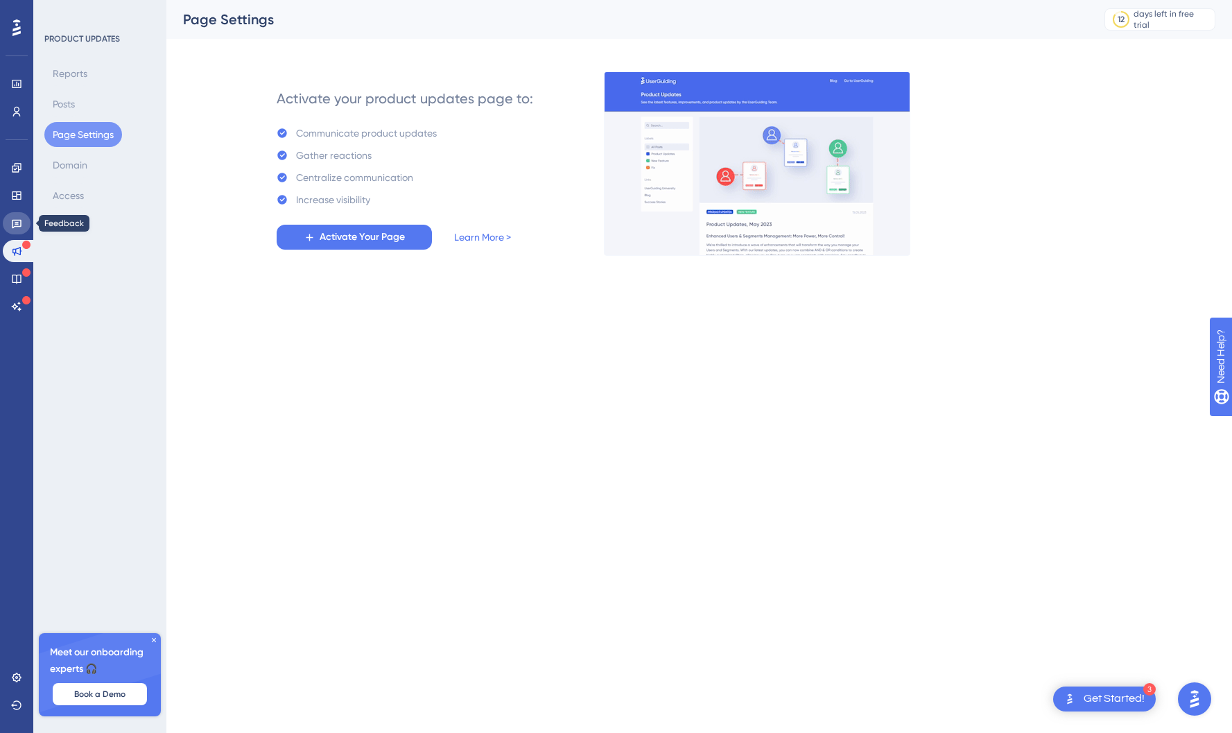
click at [20, 220] on icon at bounding box center [17, 224] width 10 height 9
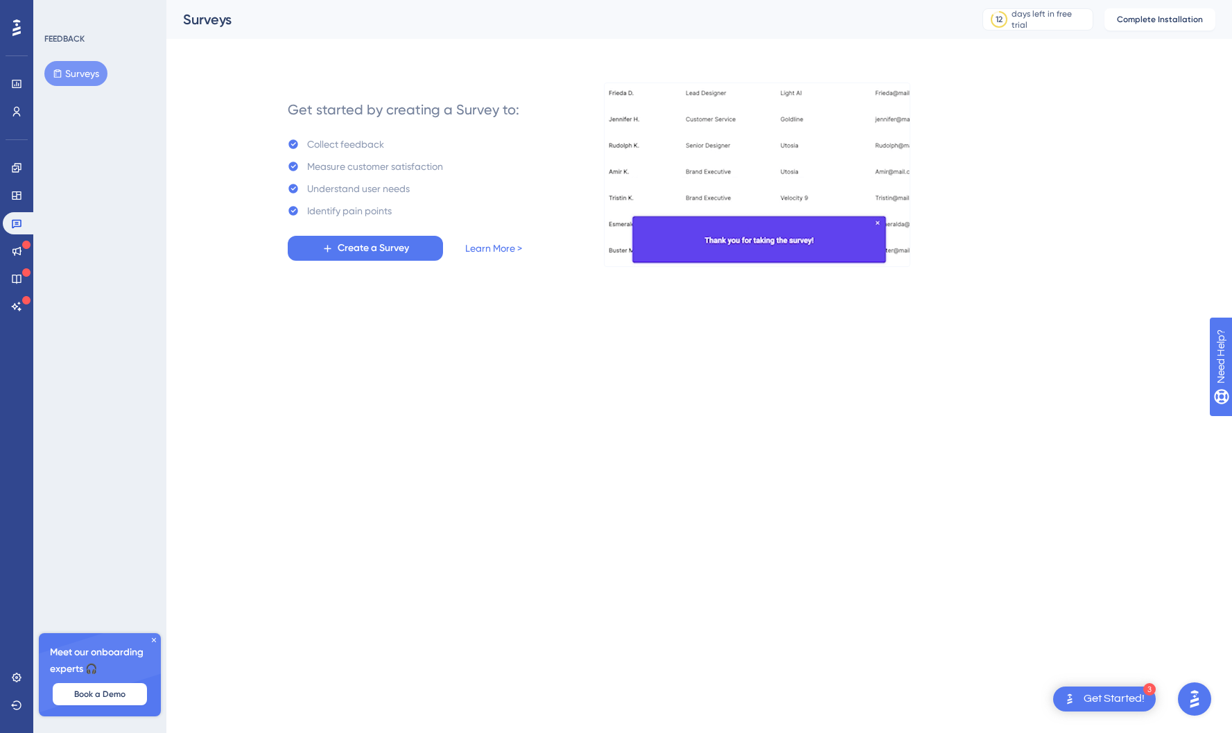
click at [24, 184] on div "Widgets" at bounding box center [17, 195] width 28 height 22
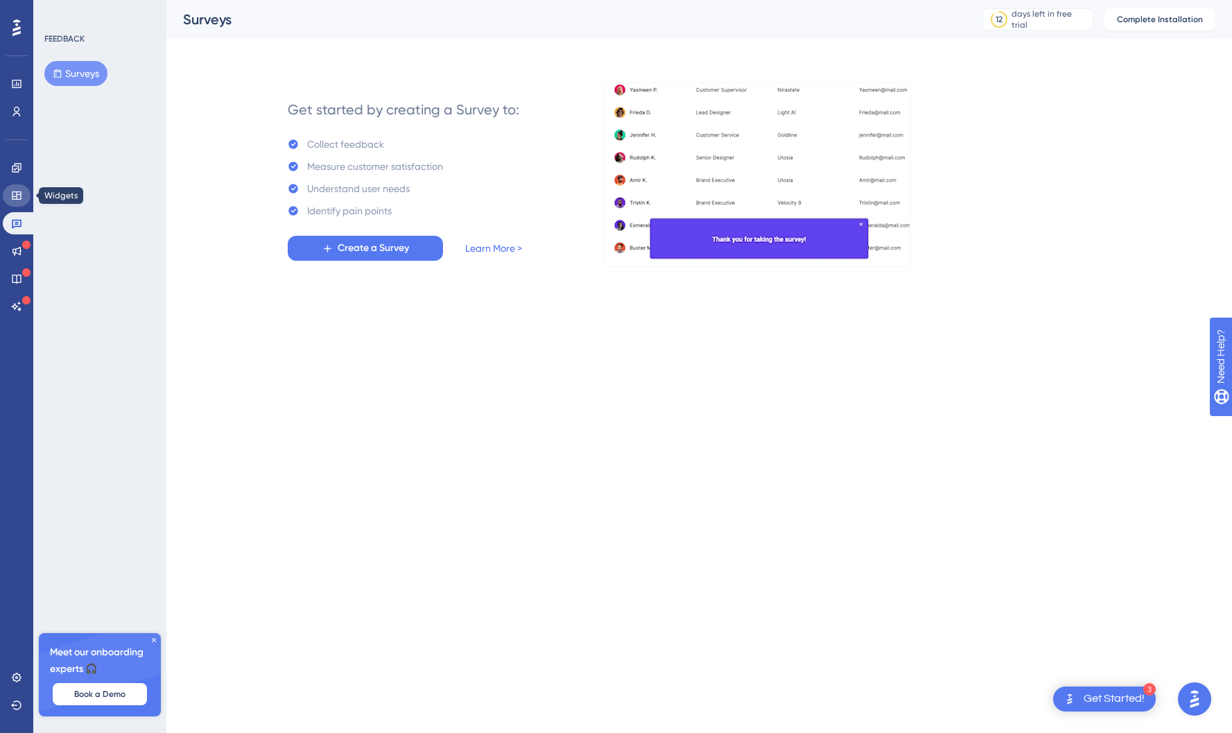
click at [21, 189] on link at bounding box center [17, 195] width 28 height 22
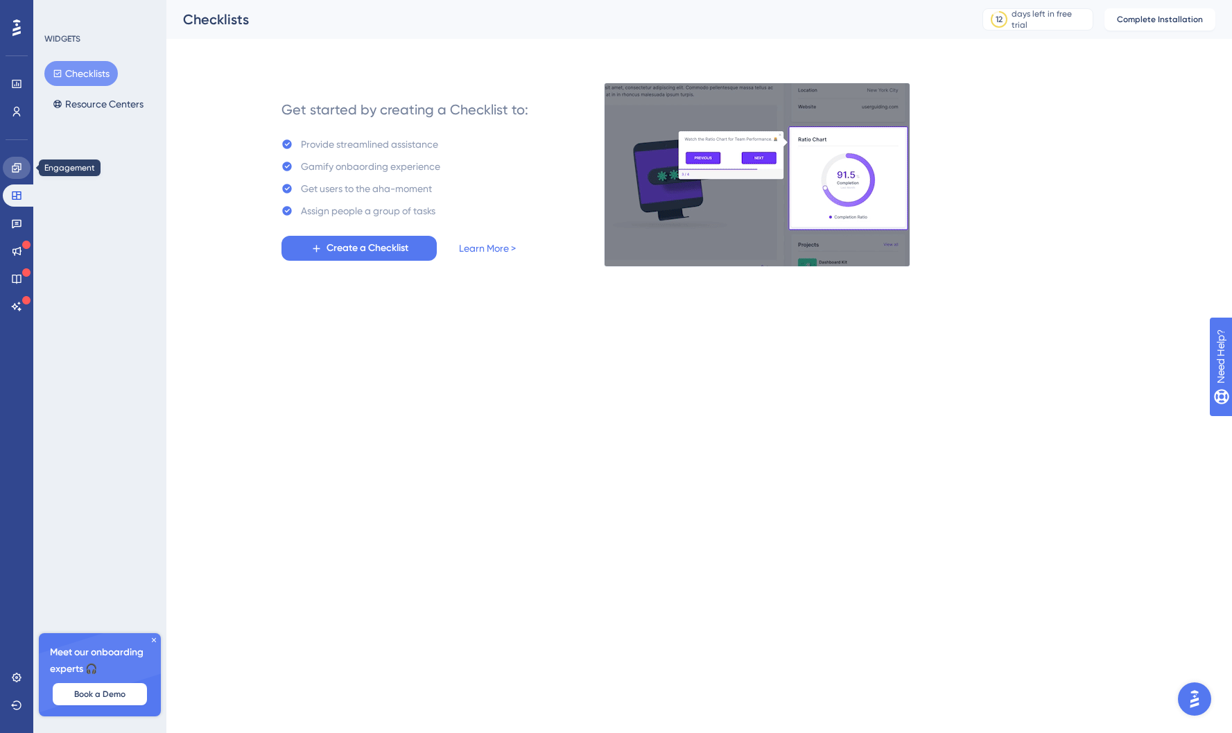
click at [22, 164] on link at bounding box center [17, 168] width 28 height 22
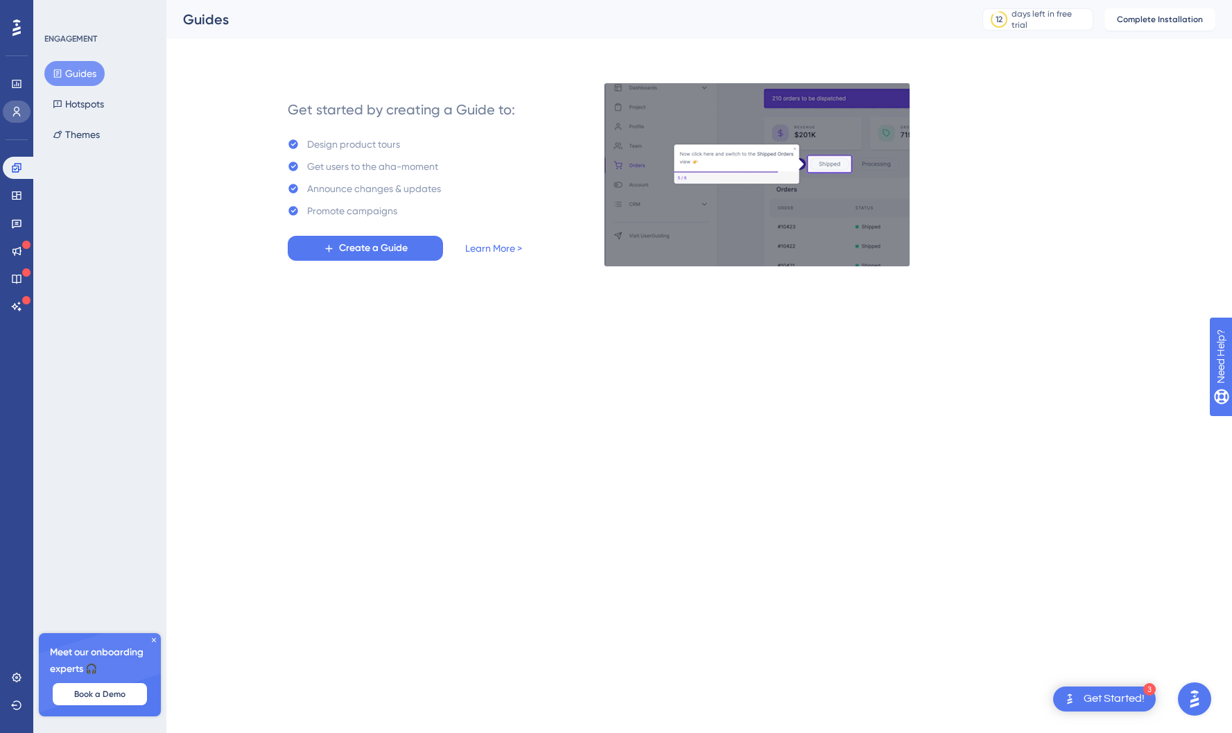
click at [12, 101] on link at bounding box center [17, 112] width 28 height 22
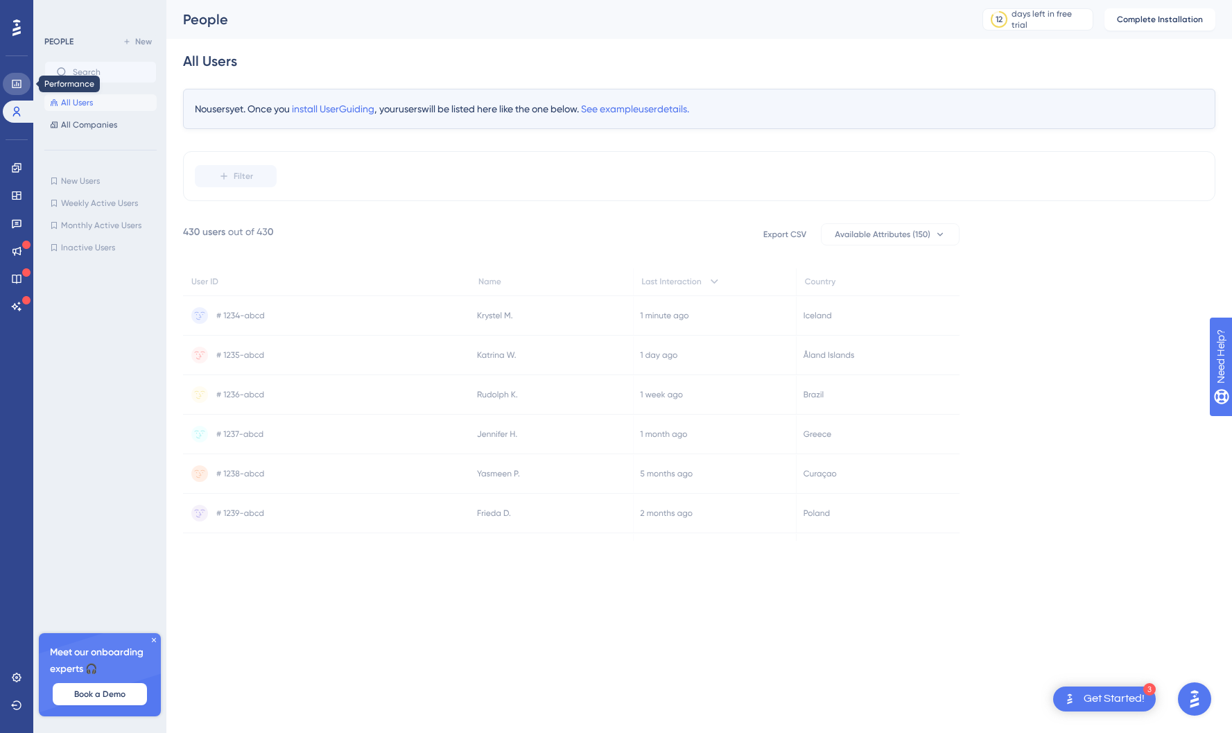
click at [16, 80] on icon at bounding box center [16, 84] width 9 height 8
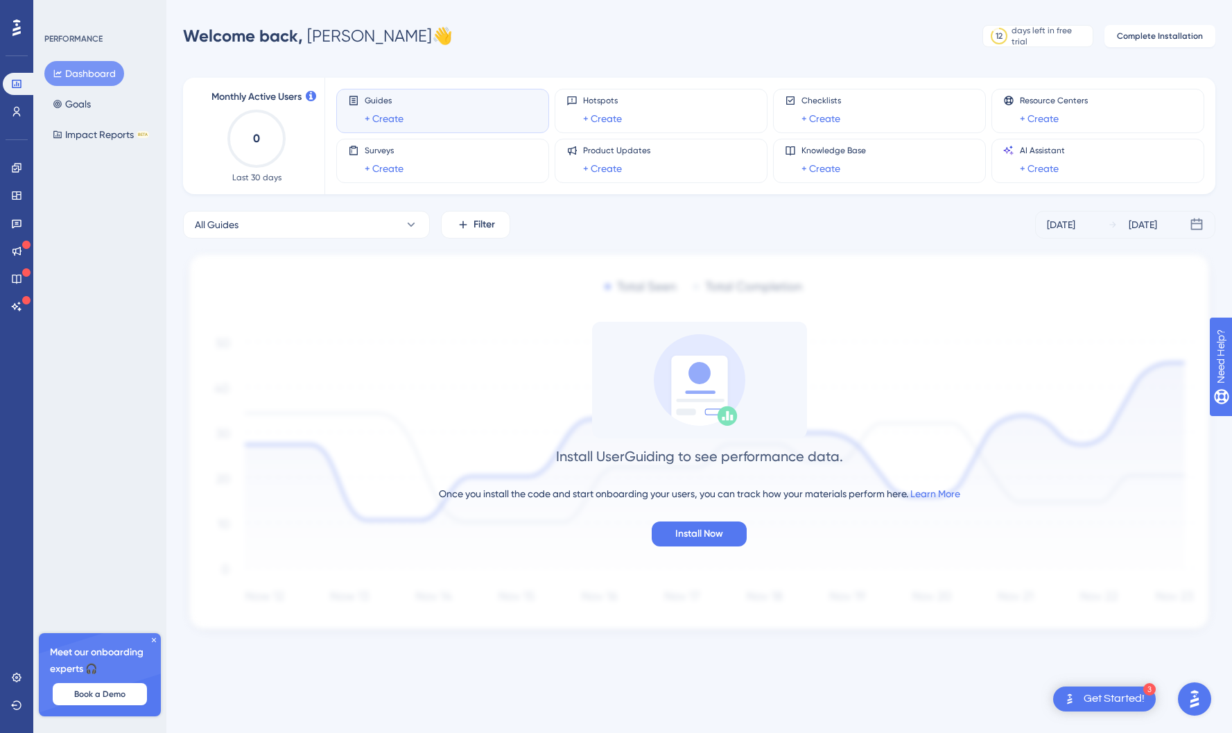
click at [15, 26] on icon at bounding box center [16, 28] width 8 height 18
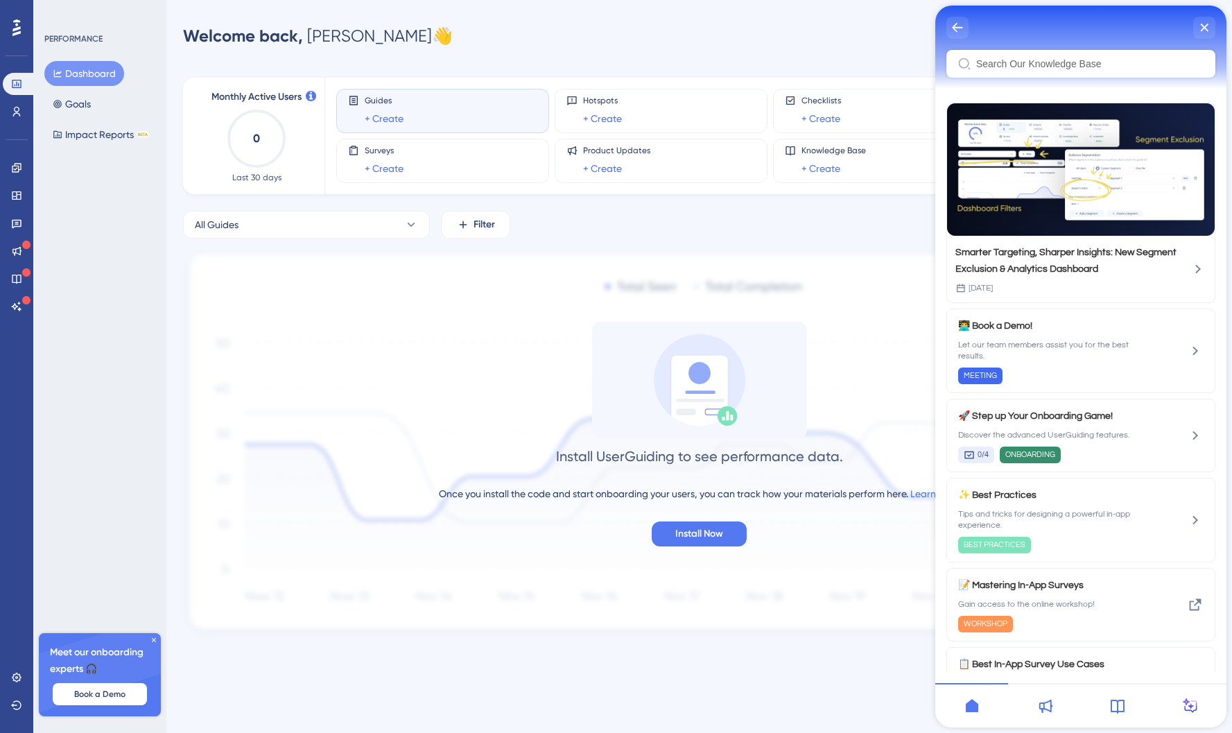
click at [1058, 69] on input "Resource Center Header" at bounding box center [1090, 63] width 228 height 11
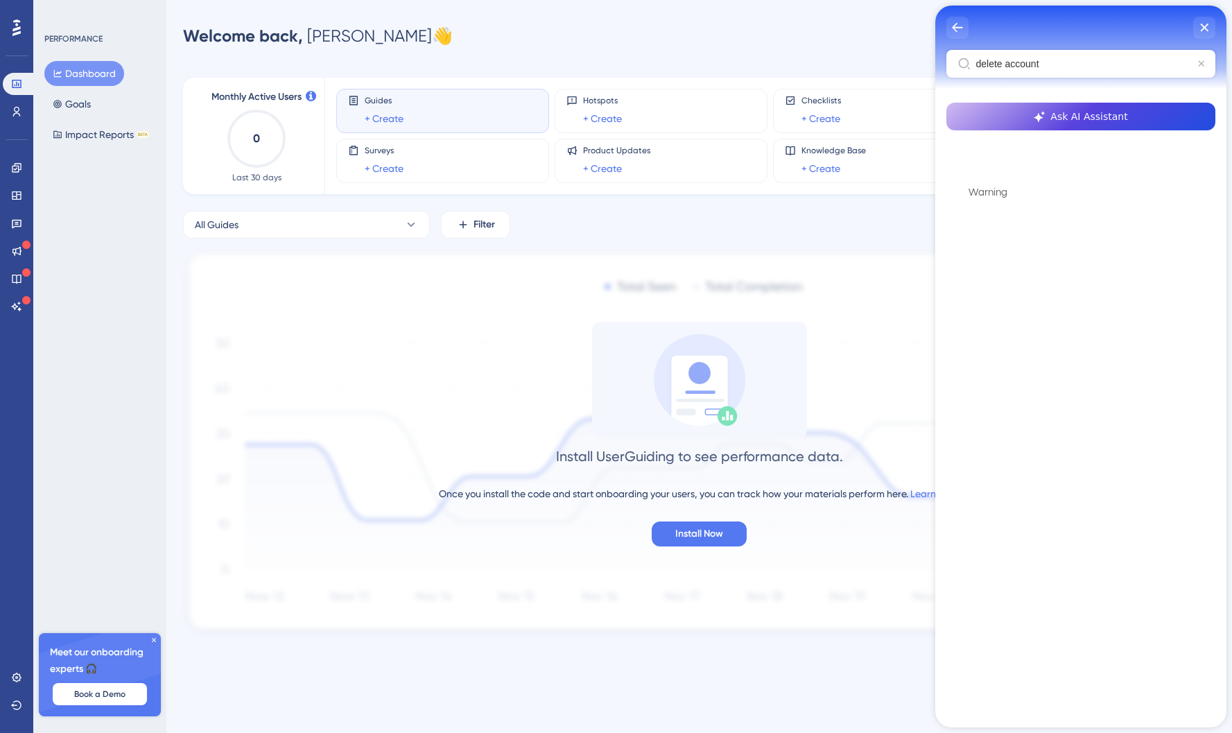
type input "delete account"
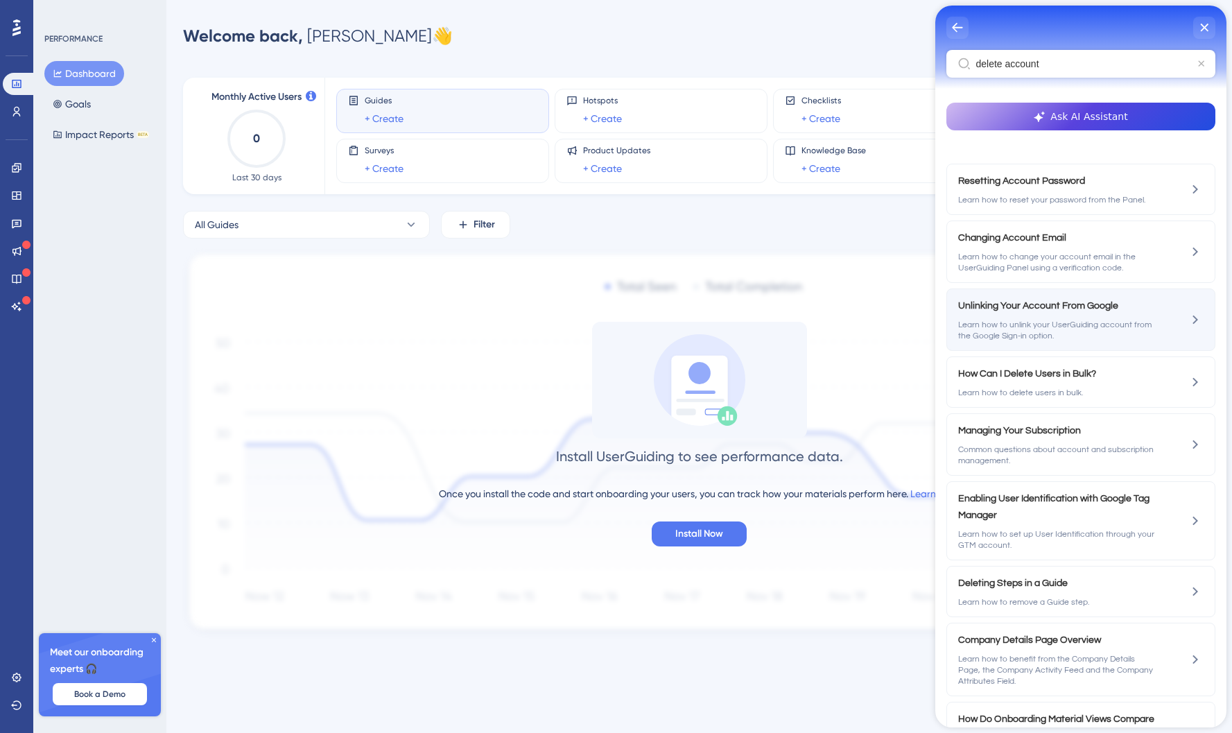
click at [1104, 307] on span "Unlinking Your Account From Google" at bounding box center [1056, 306] width 196 height 17
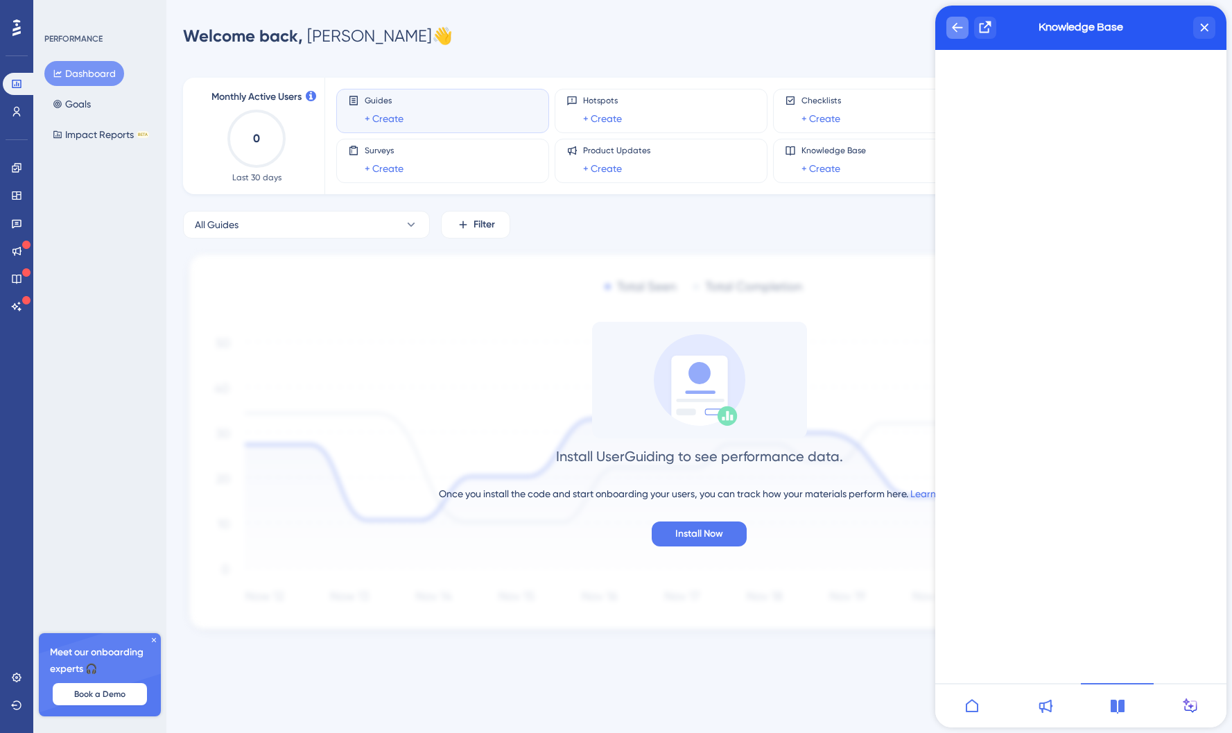
click at [949, 32] on div "back to header" at bounding box center [958, 28] width 22 height 22
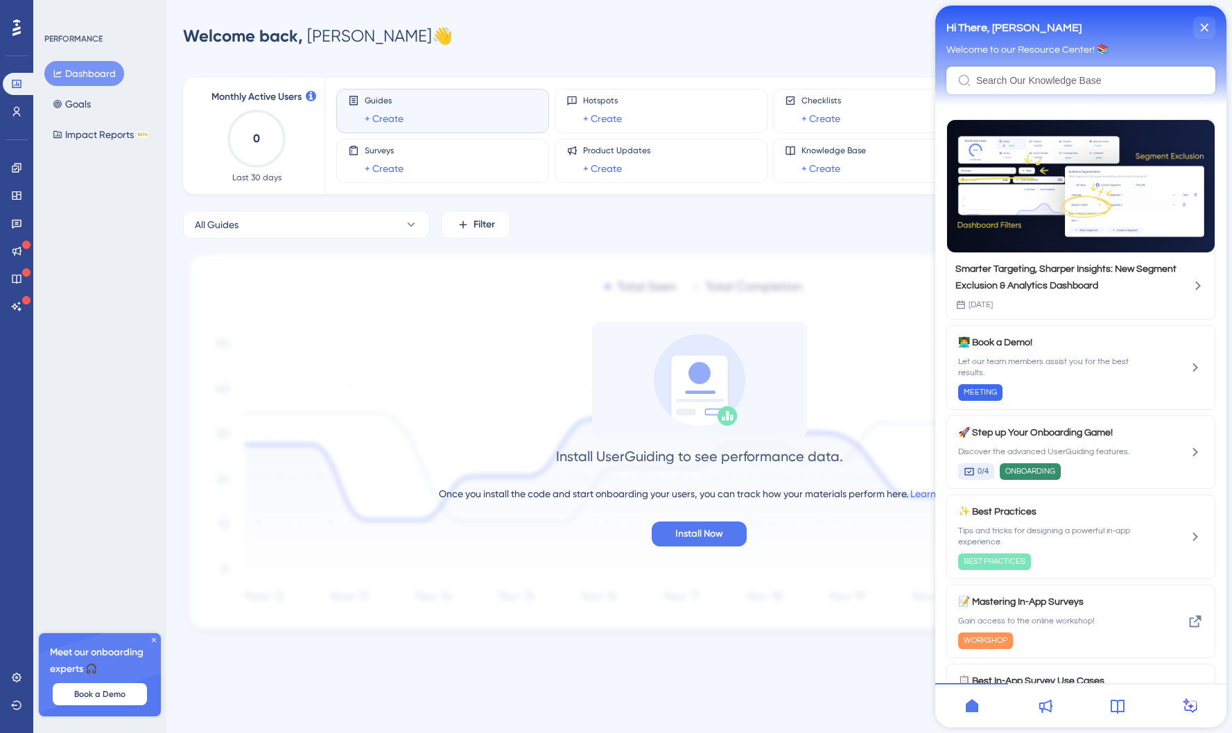
click at [1074, 80] on input "Resource Center Header" at bounding box center [1090, 80] width 228 height 11
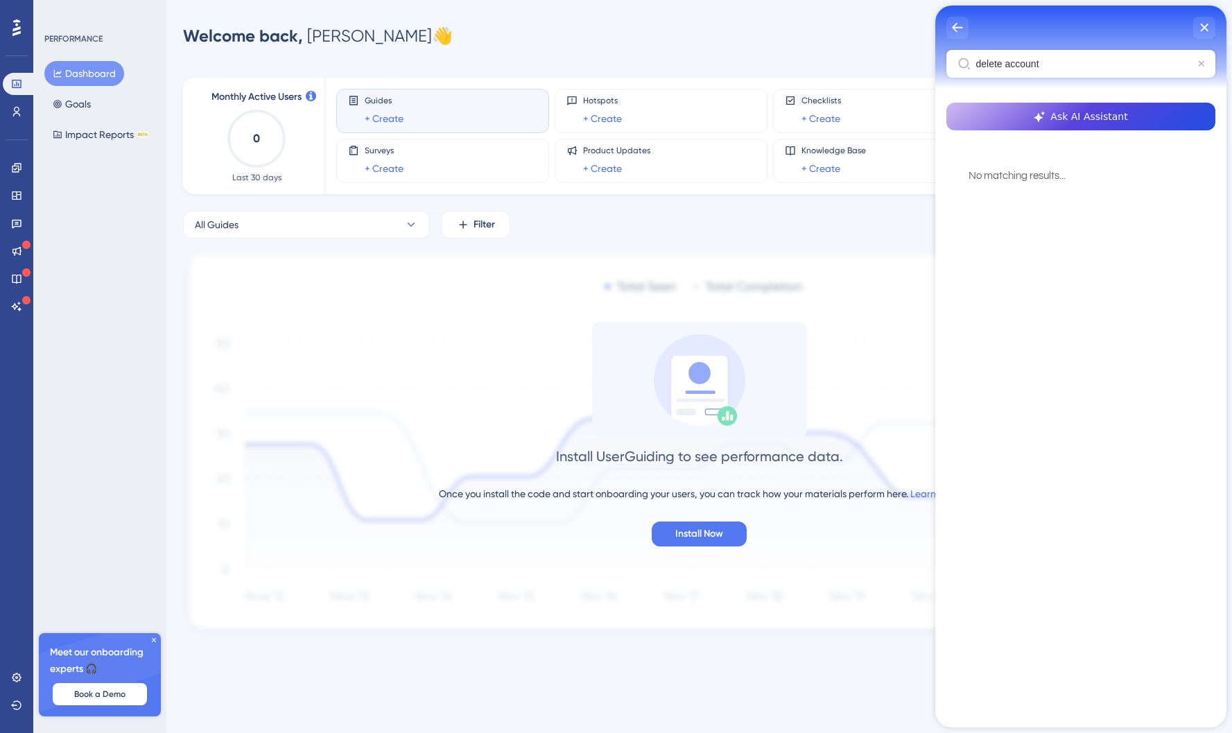
type input "delete account"
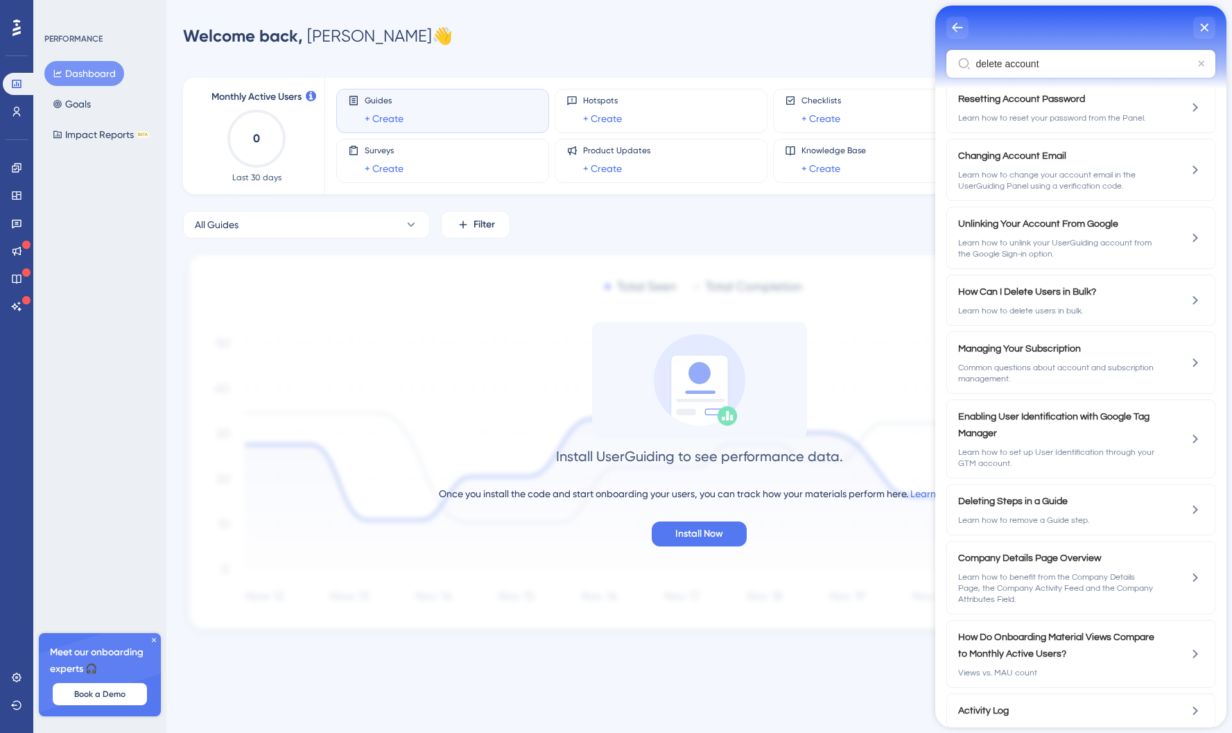
scroll to position [83, 0]
click at [1086, 347] on span "Managing Your Subscription" at bounding box center [1056, 347] width 196 height 17
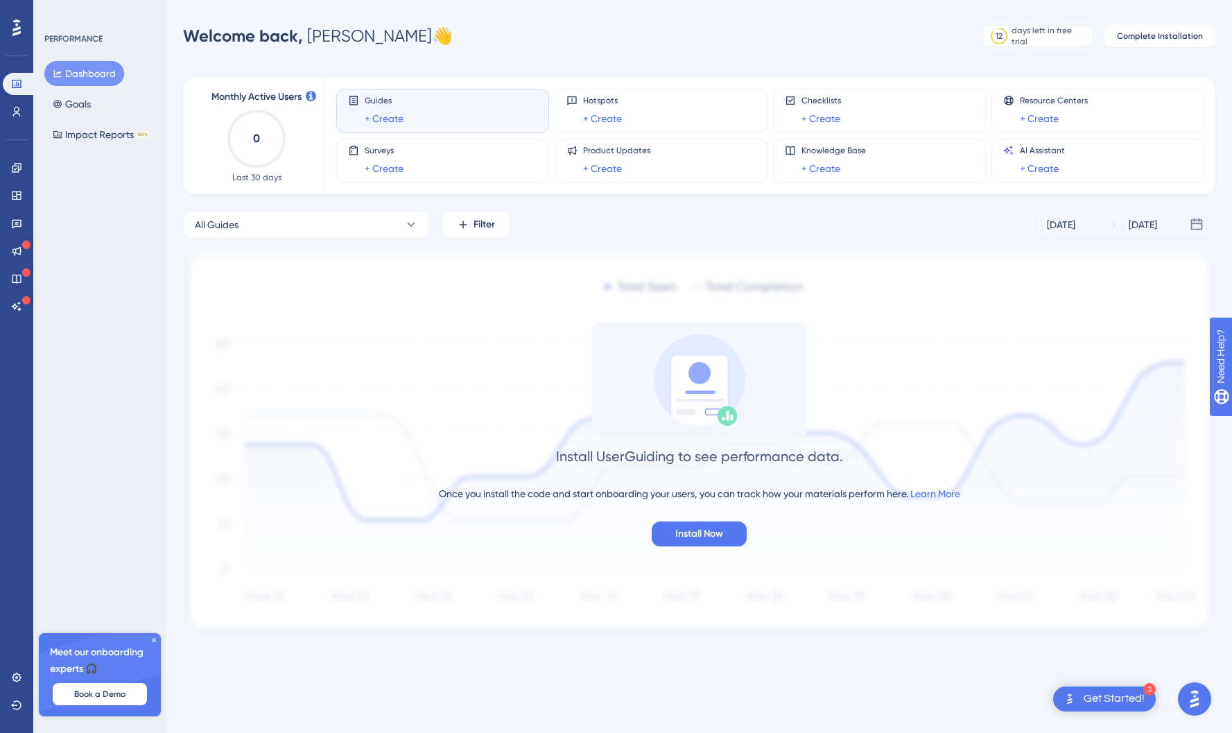
click at [1203, 705] on img "Open AI Assistant Launcher" at bounding box center [1194, 699] width 25 height 25
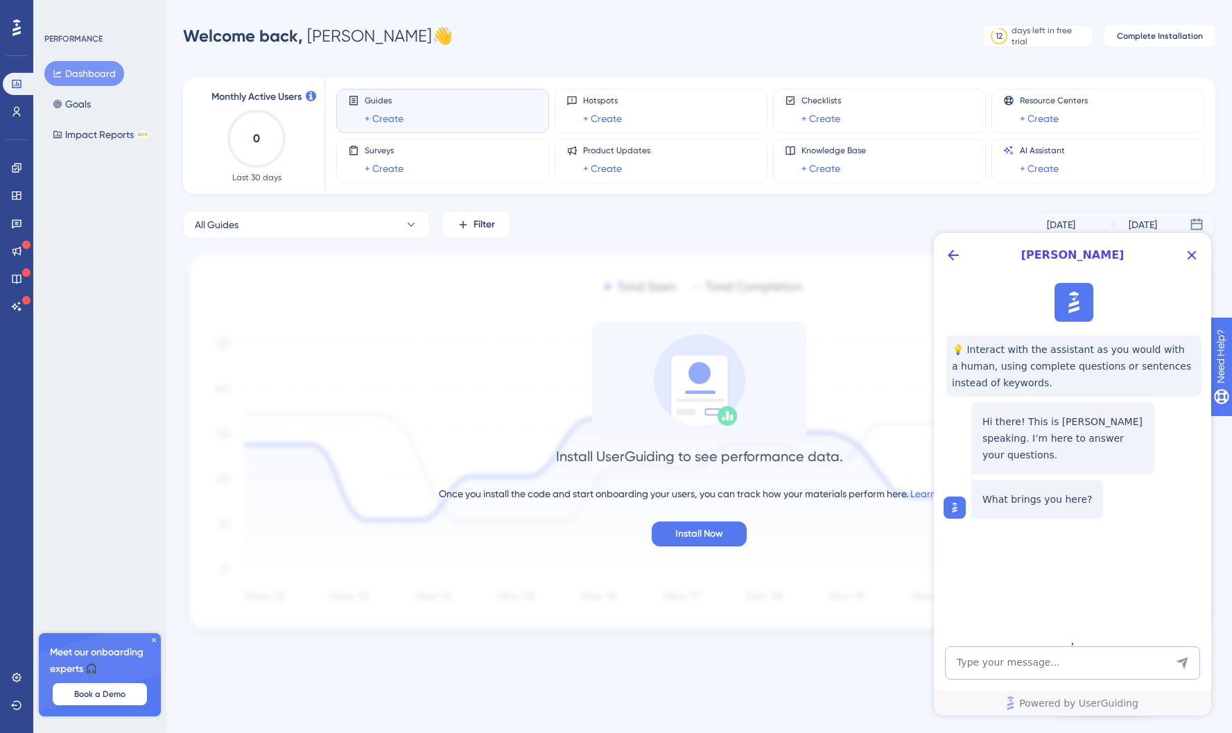
click at [1020, 651] on textarea "AI Assistant Text Input" at bounding box center [1072, 662] width 255 height 33
type textarea "I'm trying to reach a human support agent"
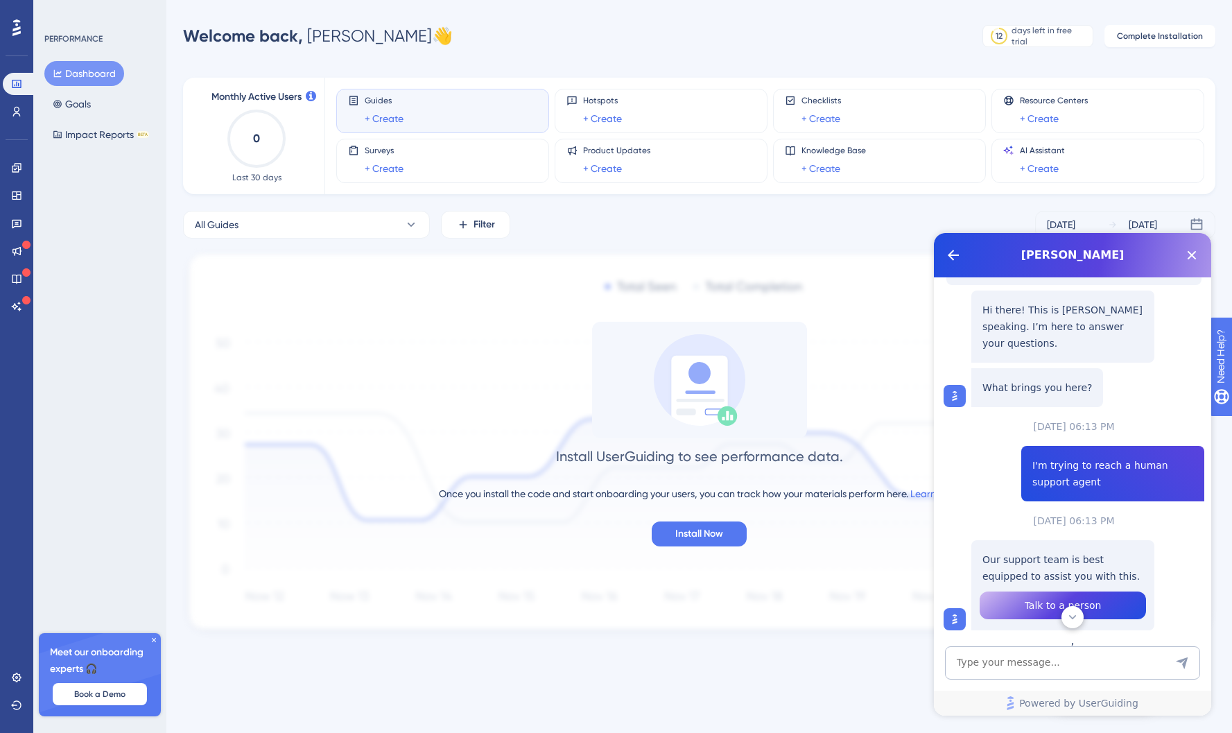
scroll to position [125, 0]
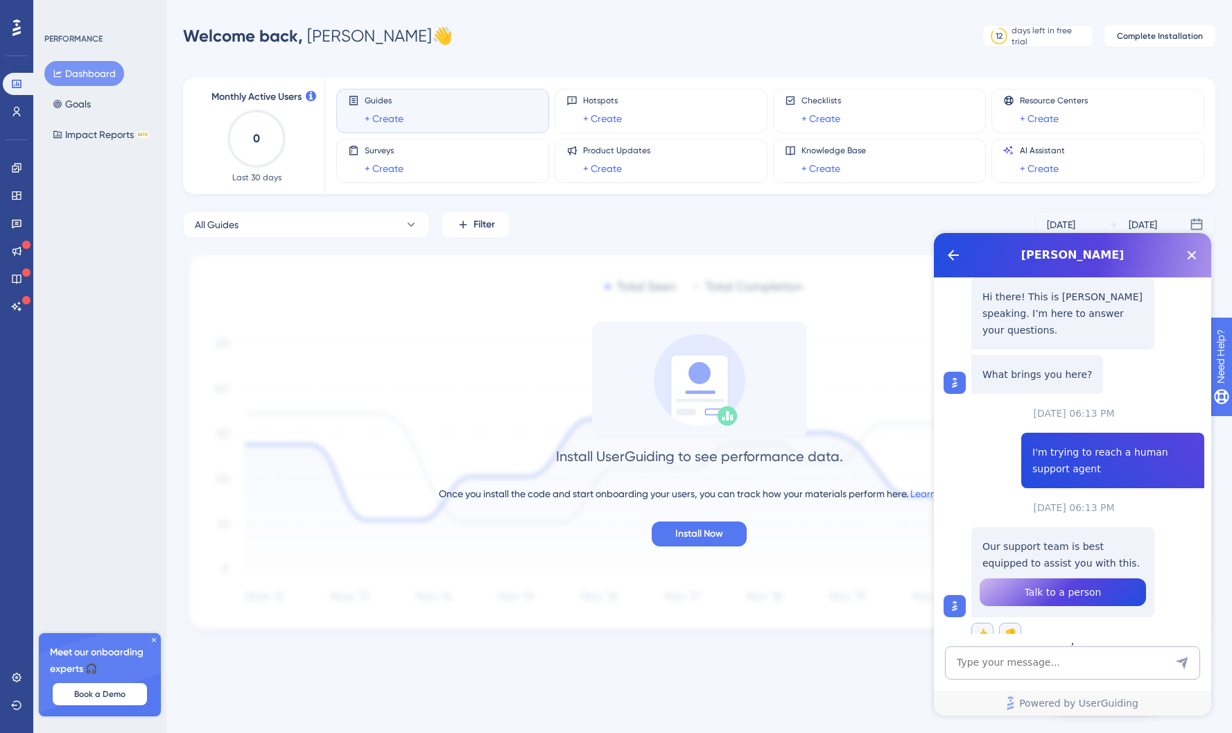
click at [1044, 584] on span "Talk to a person" at bounding box center [1063, 592] width 77 height 17
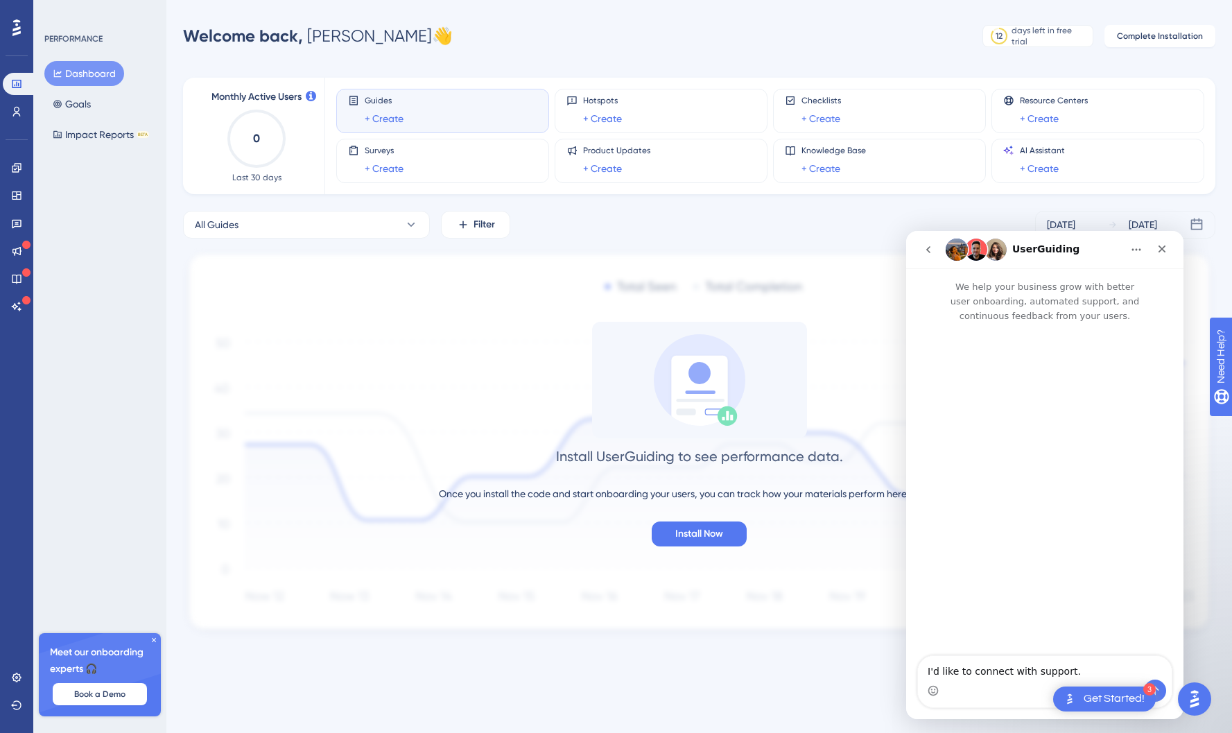
scroll to position [0, 0]
drag, startPoint x: 1051, startPoint y: 671, endPoint x: 1065, endPoint y: 671, distance: 13.9
click at [1052, 671] on textarea "I'd like to connect with support." at bounding box center [1045, 668] width 254 height 24
drag, startPoint x: 1067, startPoint y: 671, endPoint x: 911, endPoint y: 667, distance: 156.1
click at [918, 667] on textarea "I'd like to connect with support." at bounding box center [1045, 668] width 254 height 24
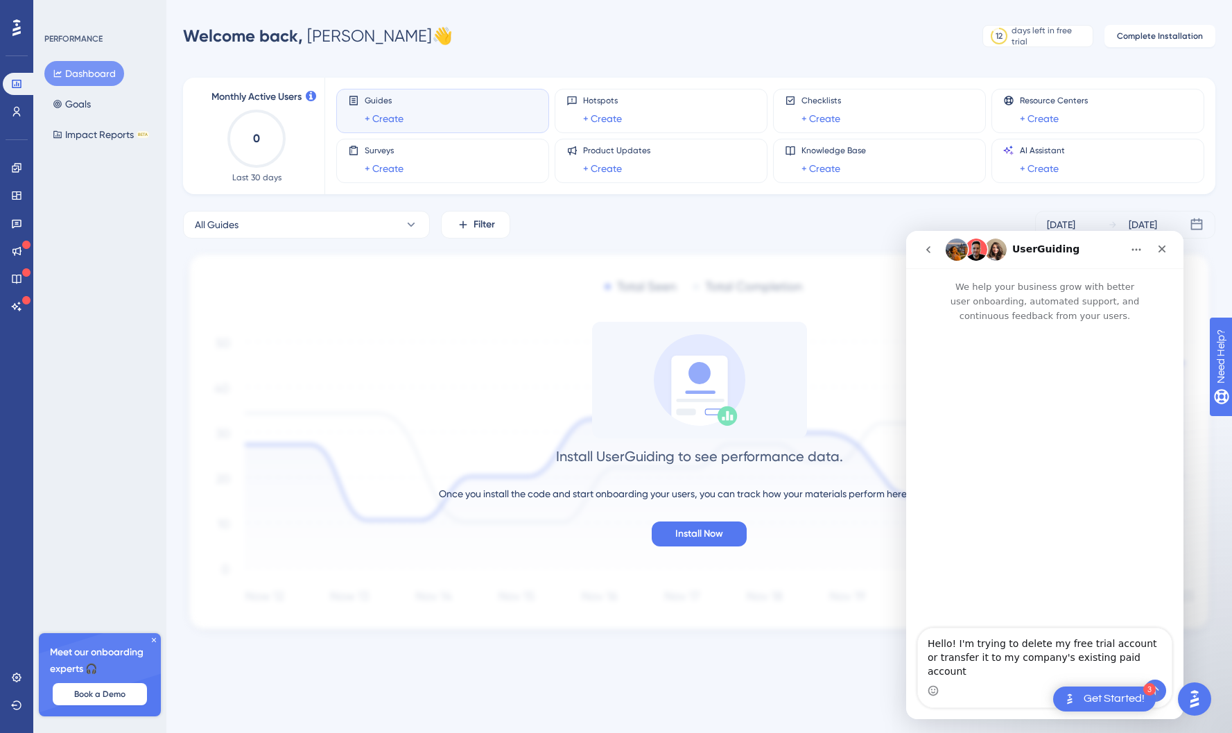
type textarea "Hello! I'm trying to delete my free trial account or transfer it to my company'…"
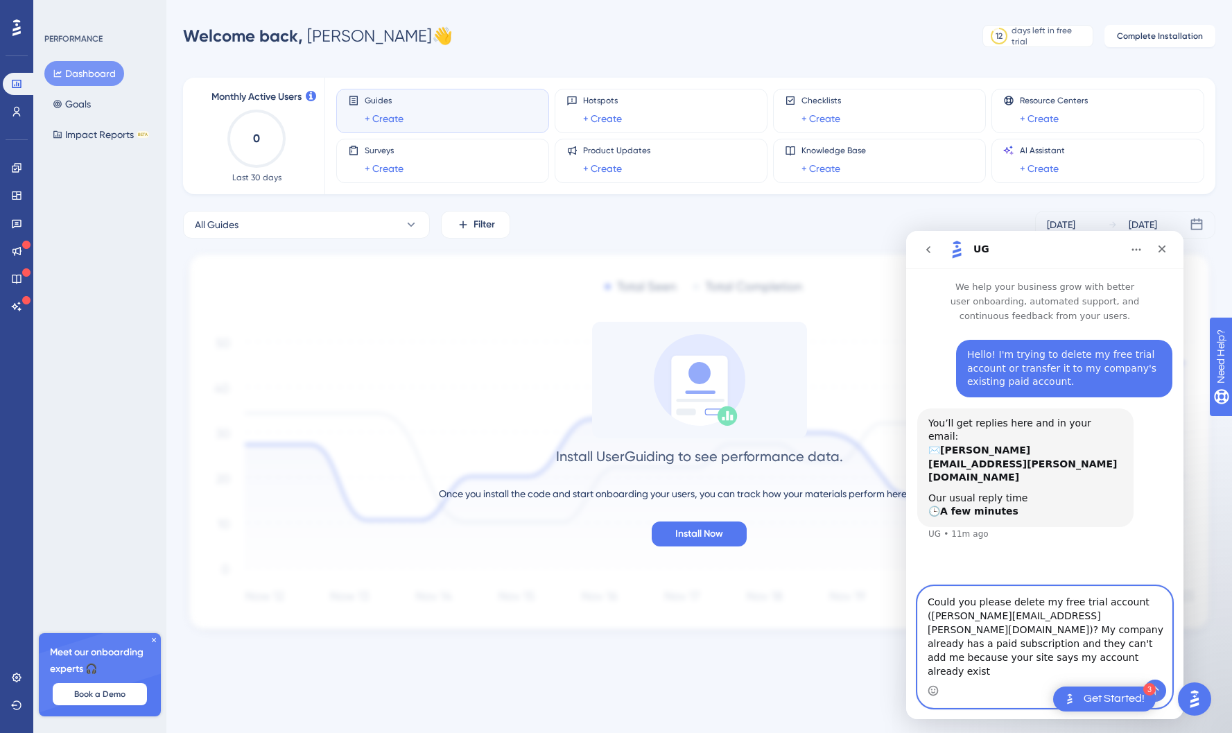
type textarea "Could you please delete my free trial account ([PERSON_NAME][EMAIL_ADDRESS][PER…"
